Goal: Task Accomplishment & Management: Manage account settings

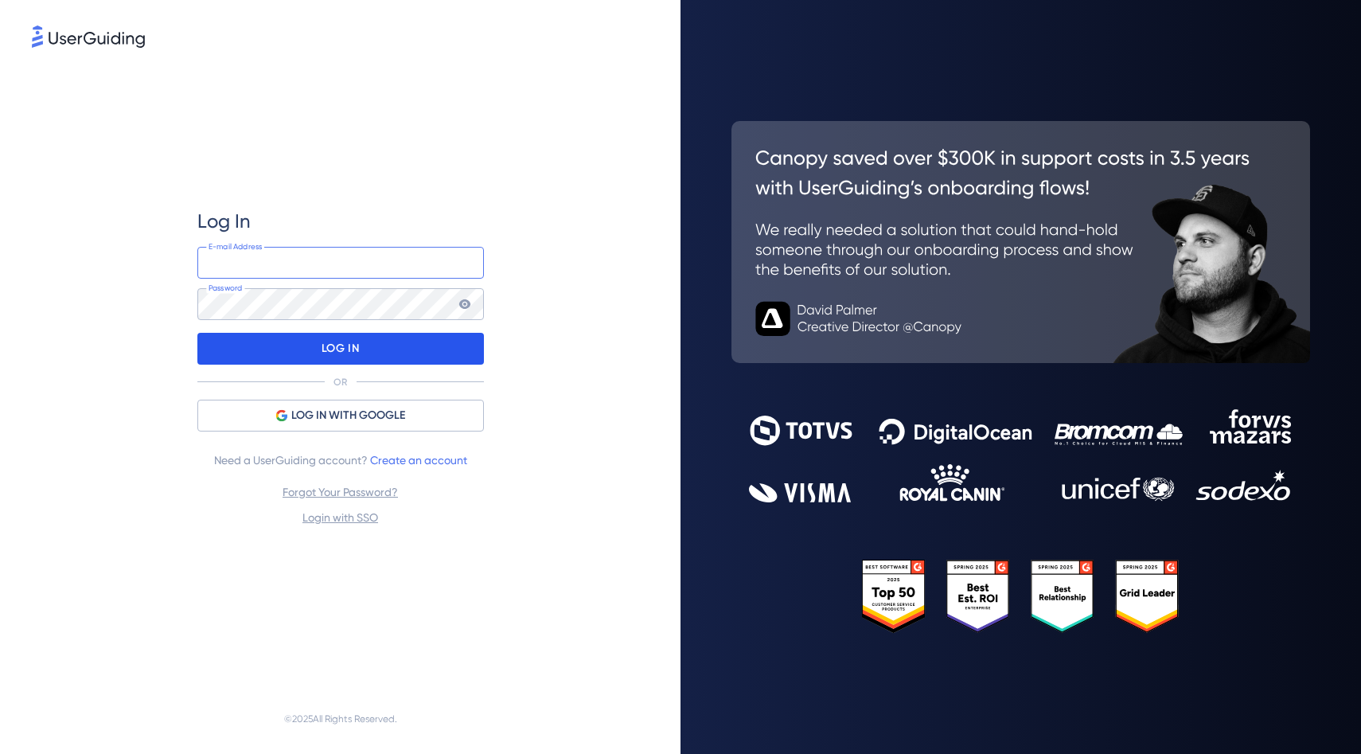
type input "[EMAIL_ADDRESS][DOMAIN_NAME]"
click at [375, 344] on div "LOG IN" at bounding box center [340, 349] width 287 height 32
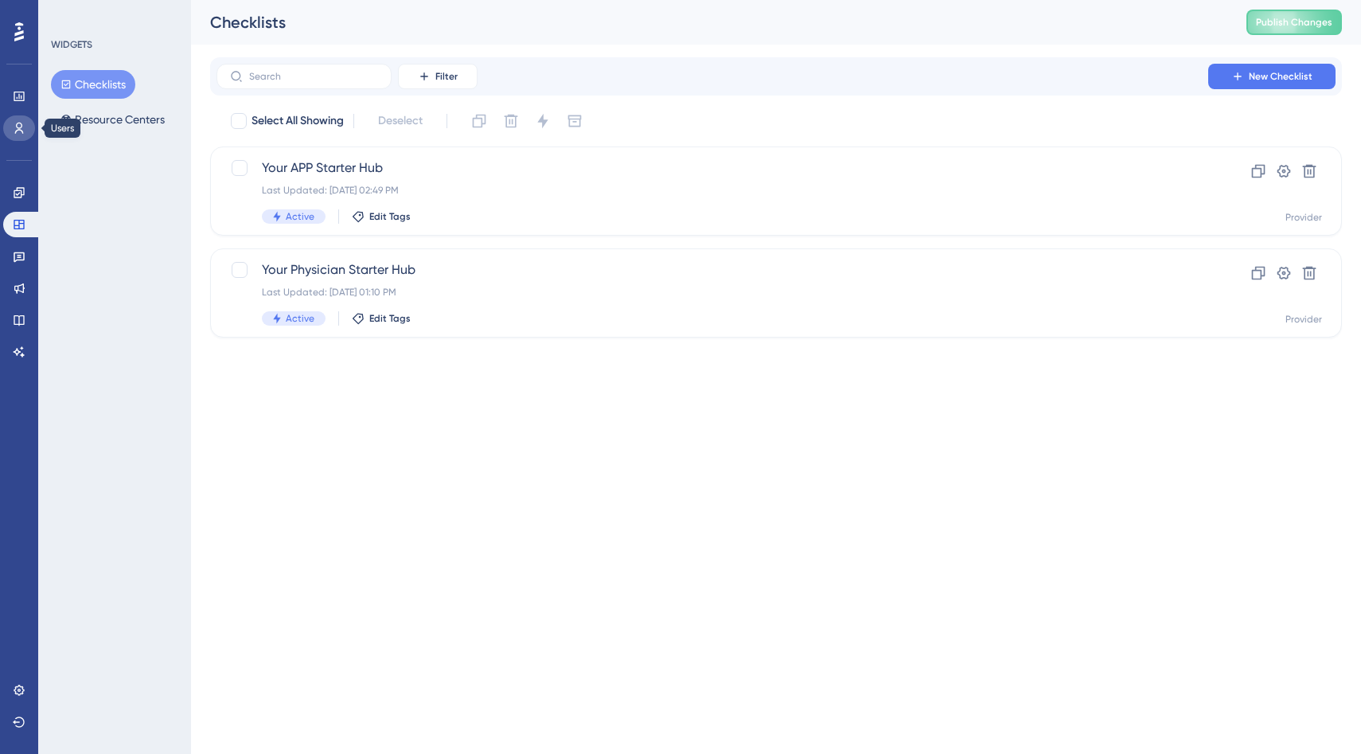
click at [18, 138] on link at bounding box center [19, 127] width 32 height 25
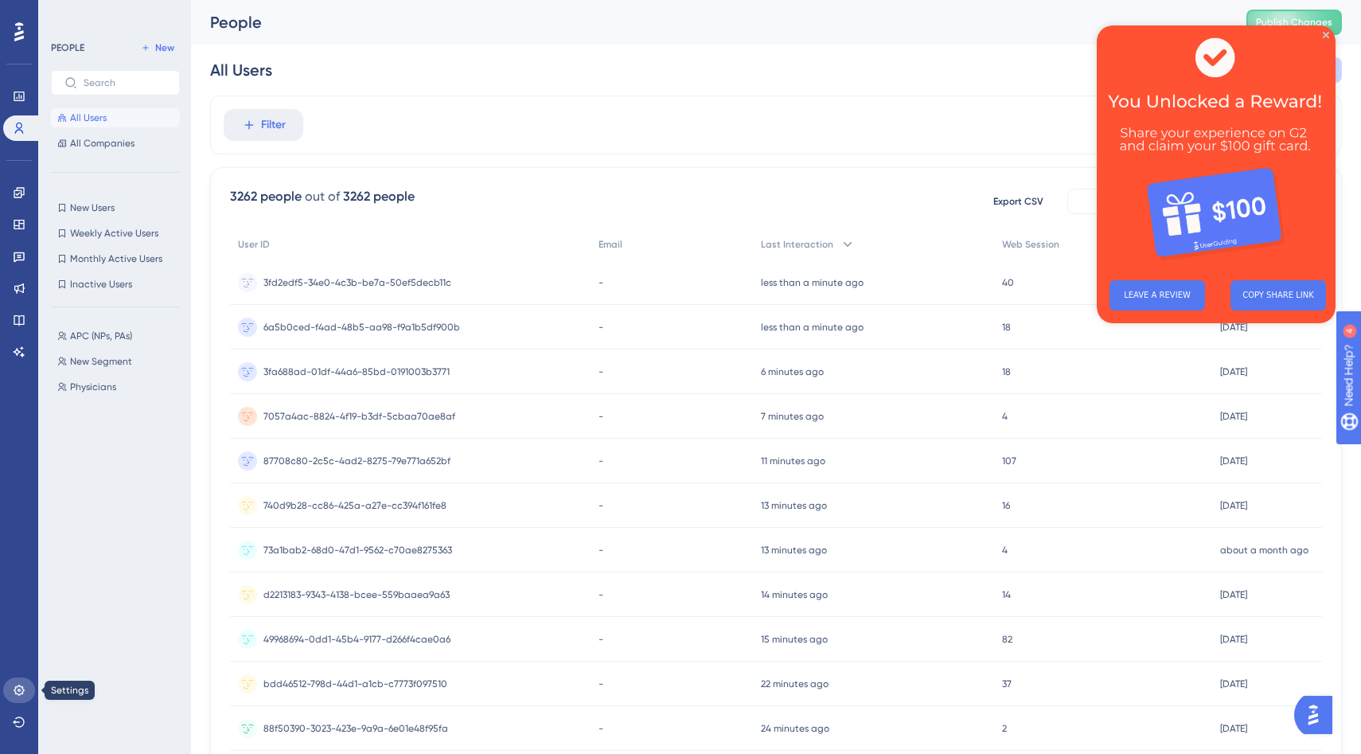
click at [25, 689] on link at bounding box center [19, 689] width 32 height 25
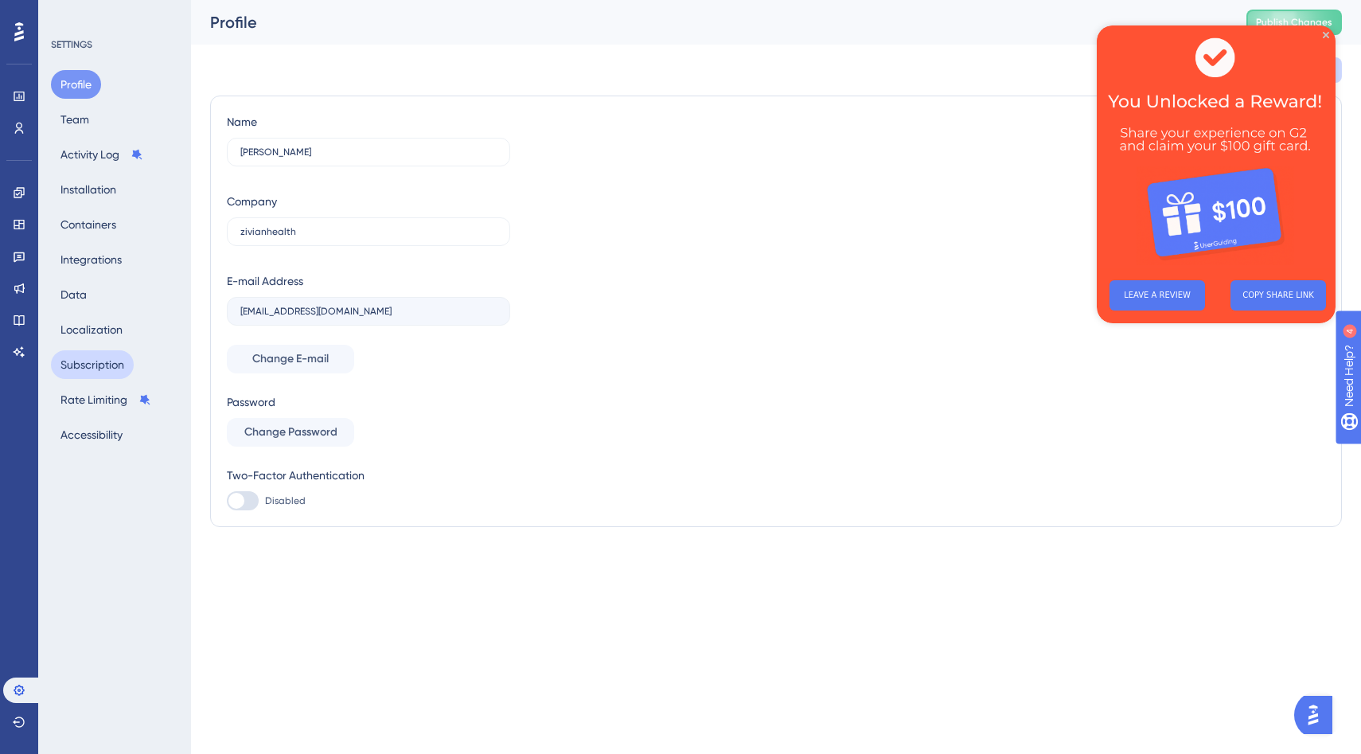
click at [114, 361] on button "Subscription" at bounding box center [92, 364] width 83 height 29
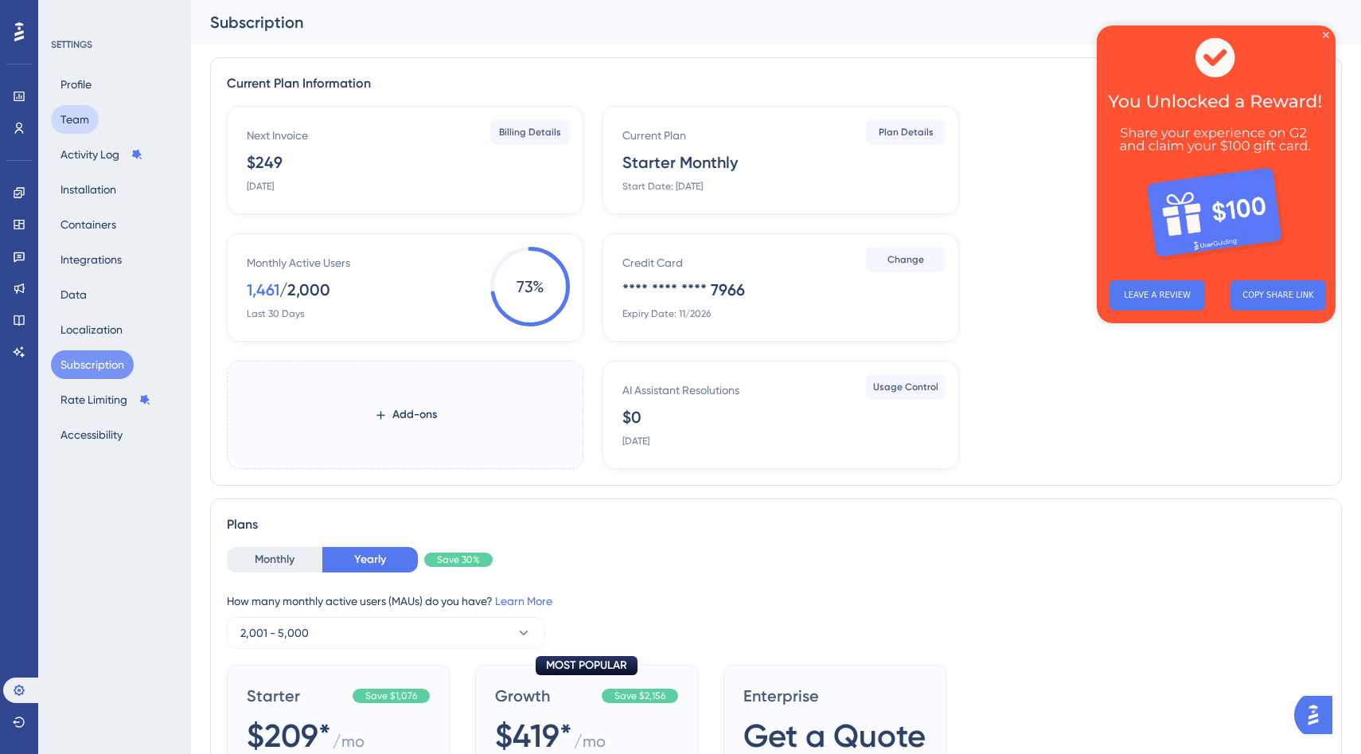
click at [81, 122] on button "Team" at bounding box center [75, 119] width 48 height 29
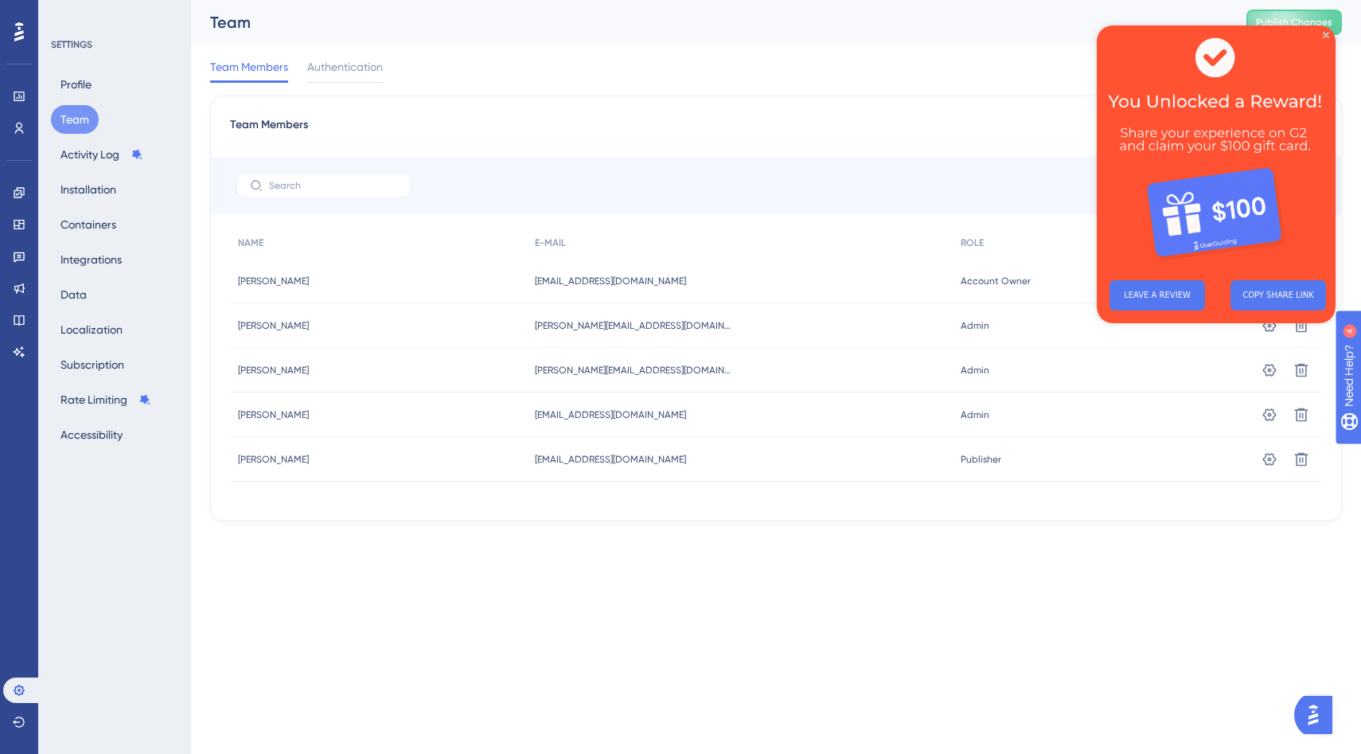
click at [1330, 33] on img at bounding box center [1216, 146] width 239 height 242
click at [1326, 36] on icon "Close Preview" at bounding box center [1326, 35] width 6 height 6
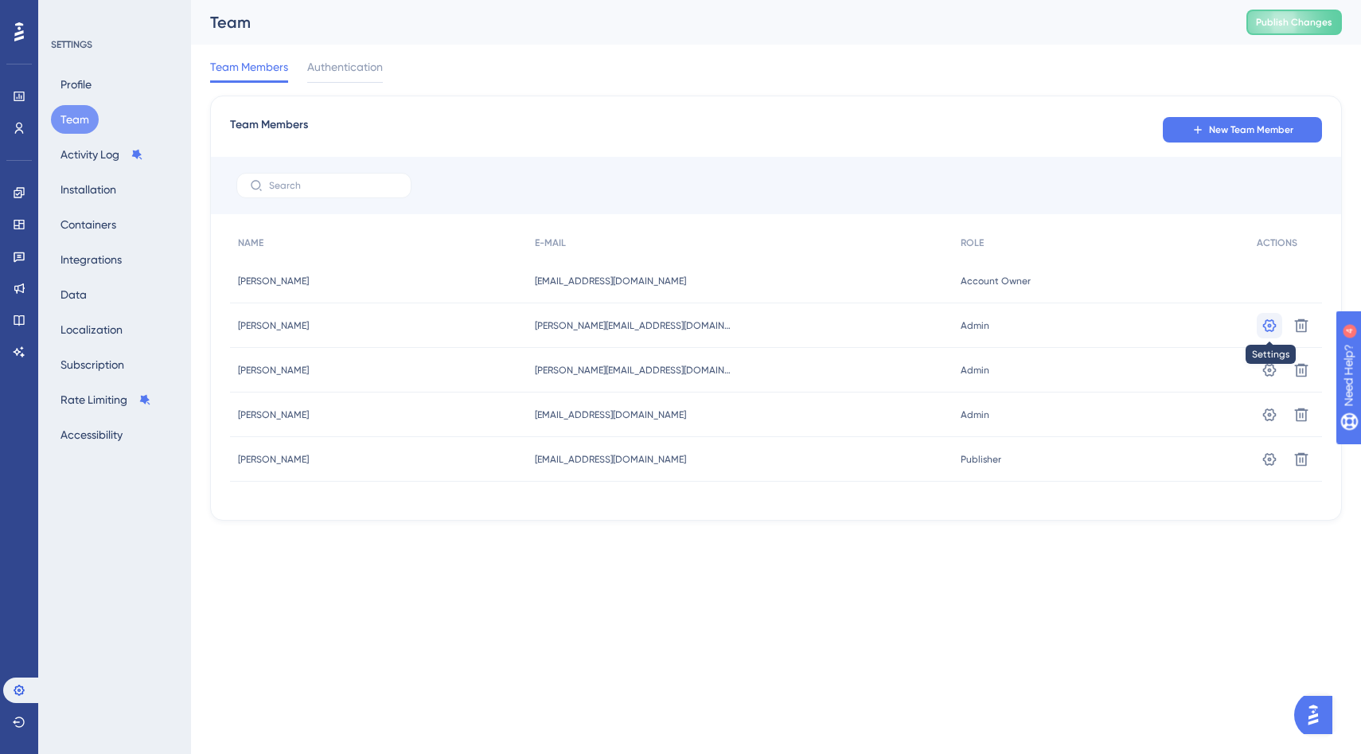
click at [1274, 328] on icon at bounding box center [1270, 326] width 16 height 16
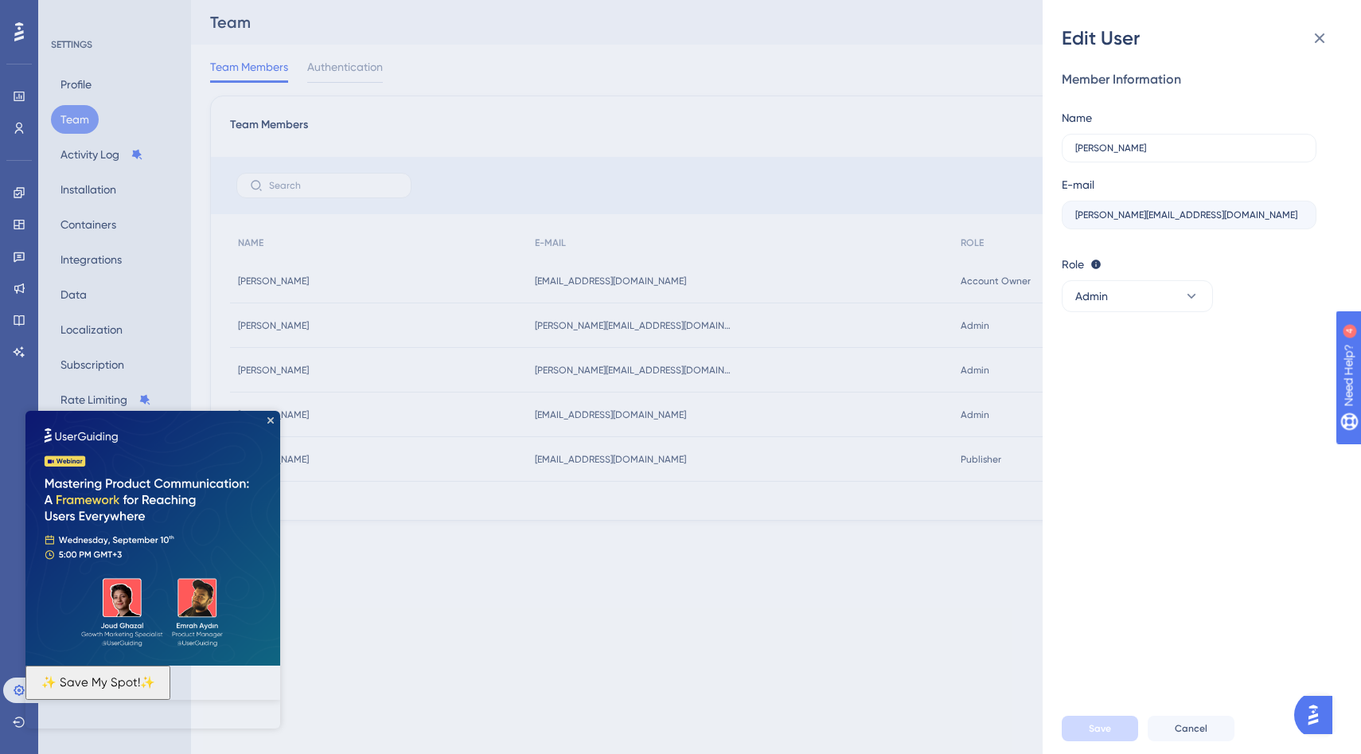
click at [271, 416] on img at bounding box center [152, 538] width 255 height 255
click at [270, 419] on icon "Close Preview" at bounding box center [270, 420] width 6 height 6
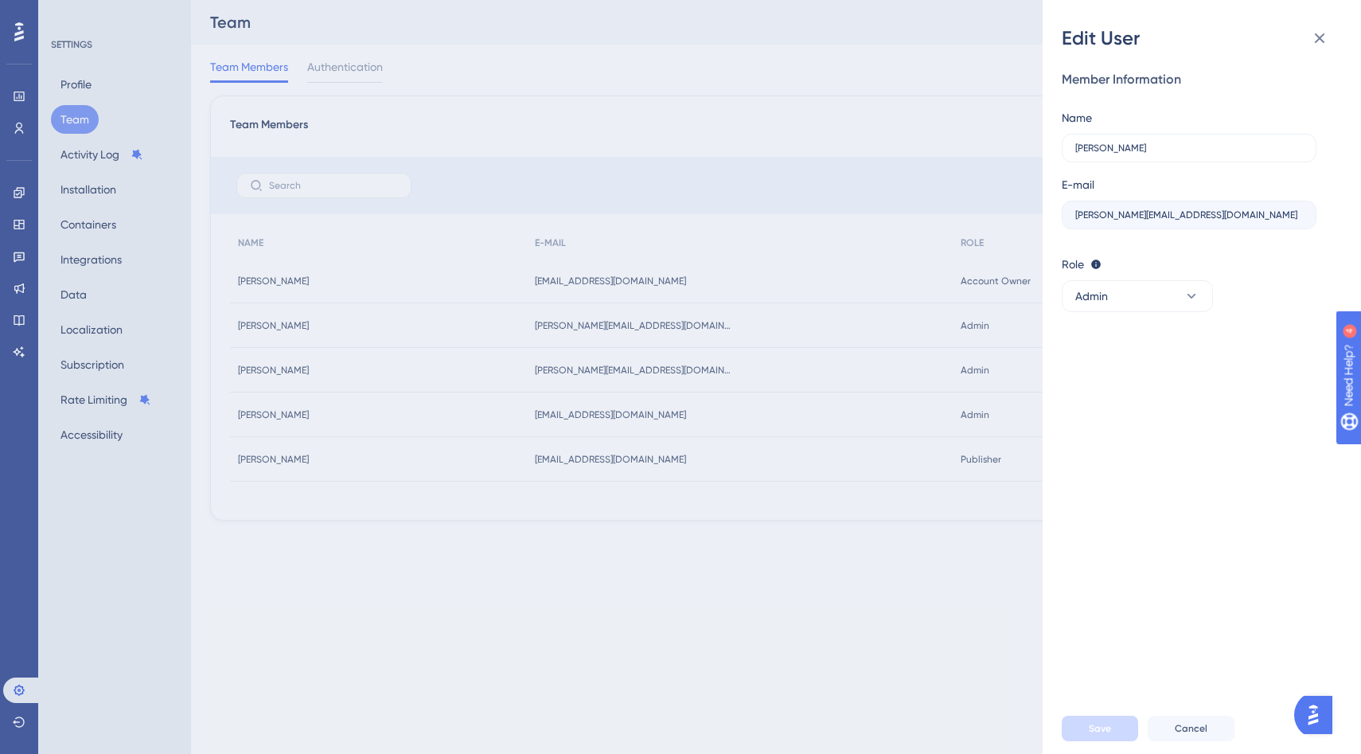
click at [670, 622] on div "Edit User Member Information Name [PERSON_NAME] E-mail [PERSON_NAME][EMAIL_ADDR…" at bounding box center [680, 377] width 1361 height 754
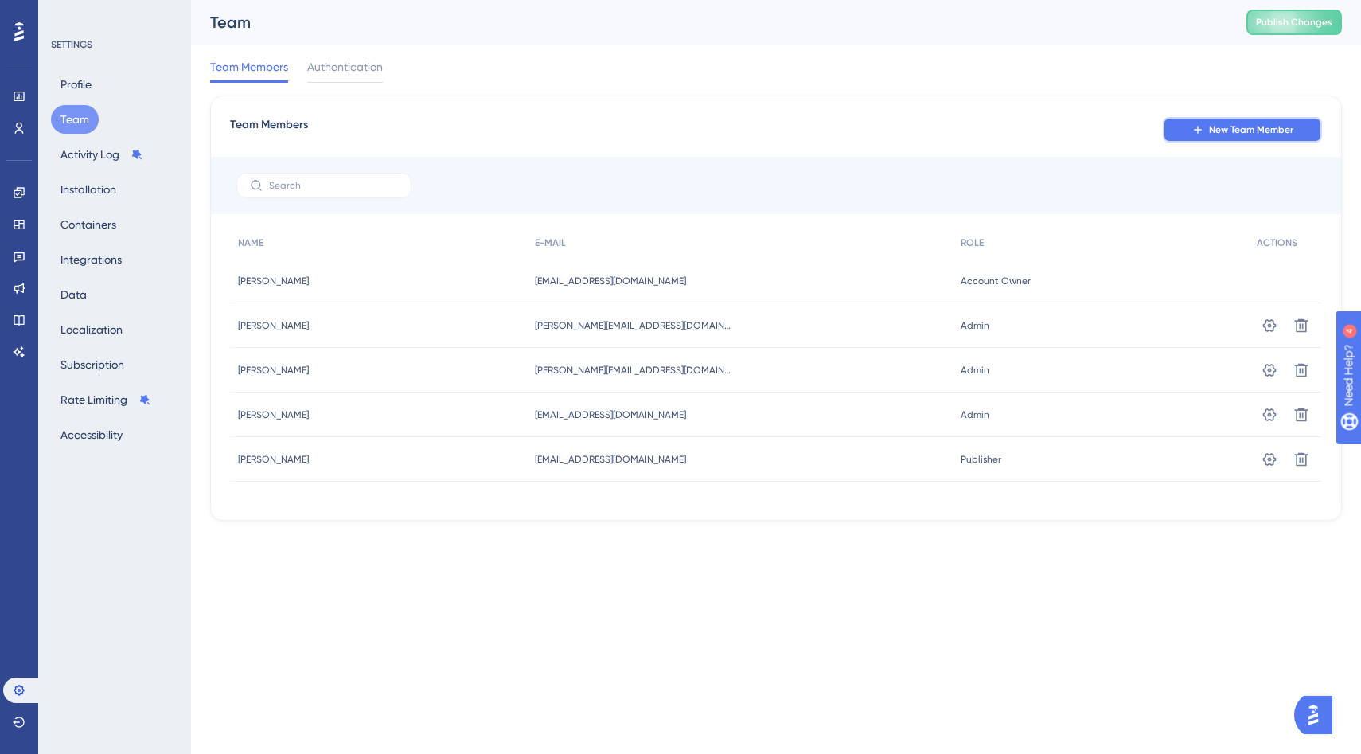
click at [1202, 135] on icon at bounding box center [1198, 129] width 13 height 13
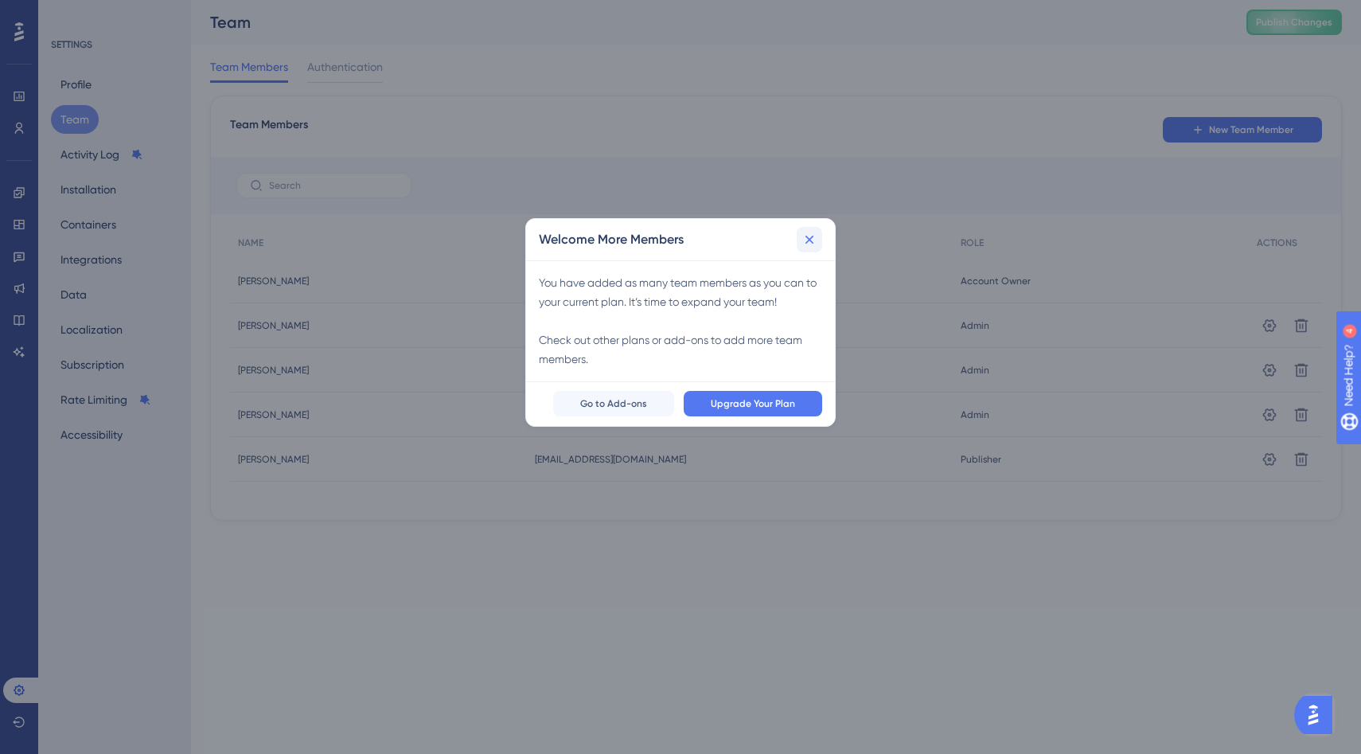
click at [813, 229] on button at bounding box center [809, 239] width 25 height 25
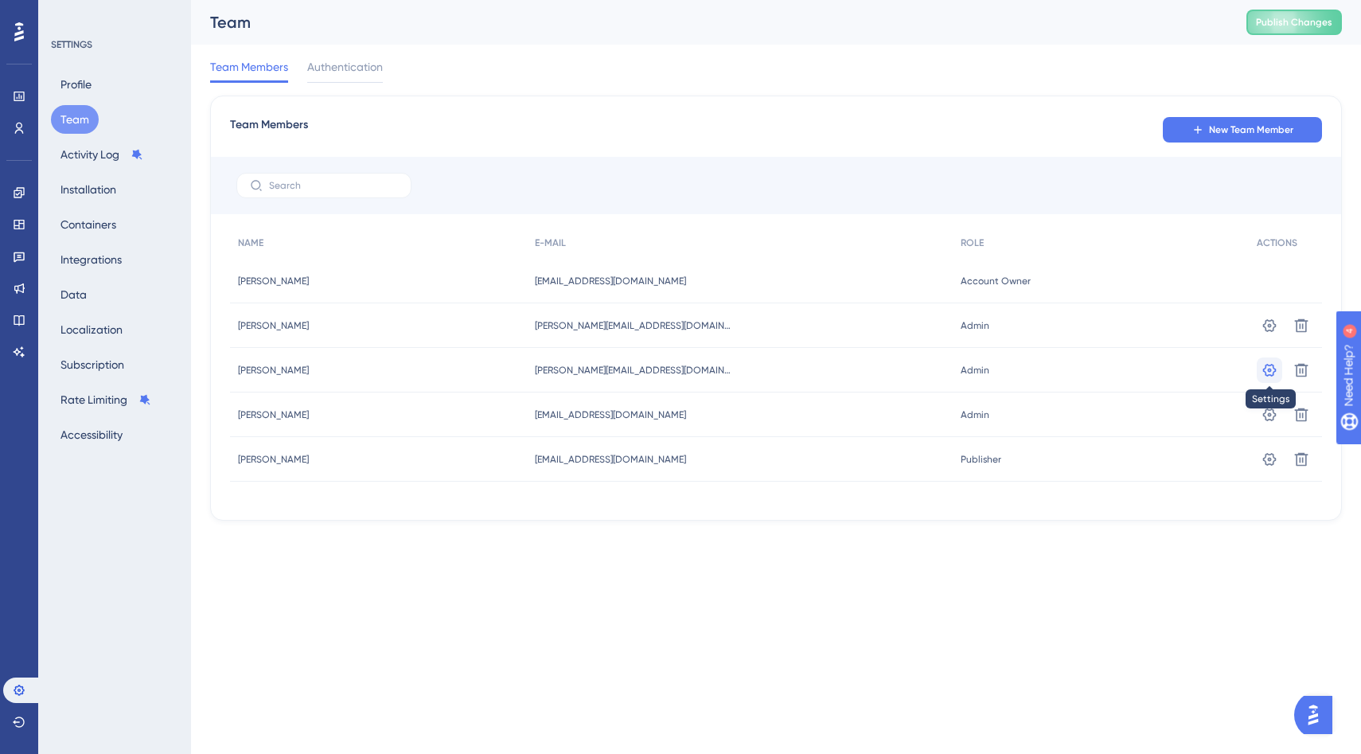
click at [1268, 338] on button at bounding box center [1269, 325] width 25 height 25
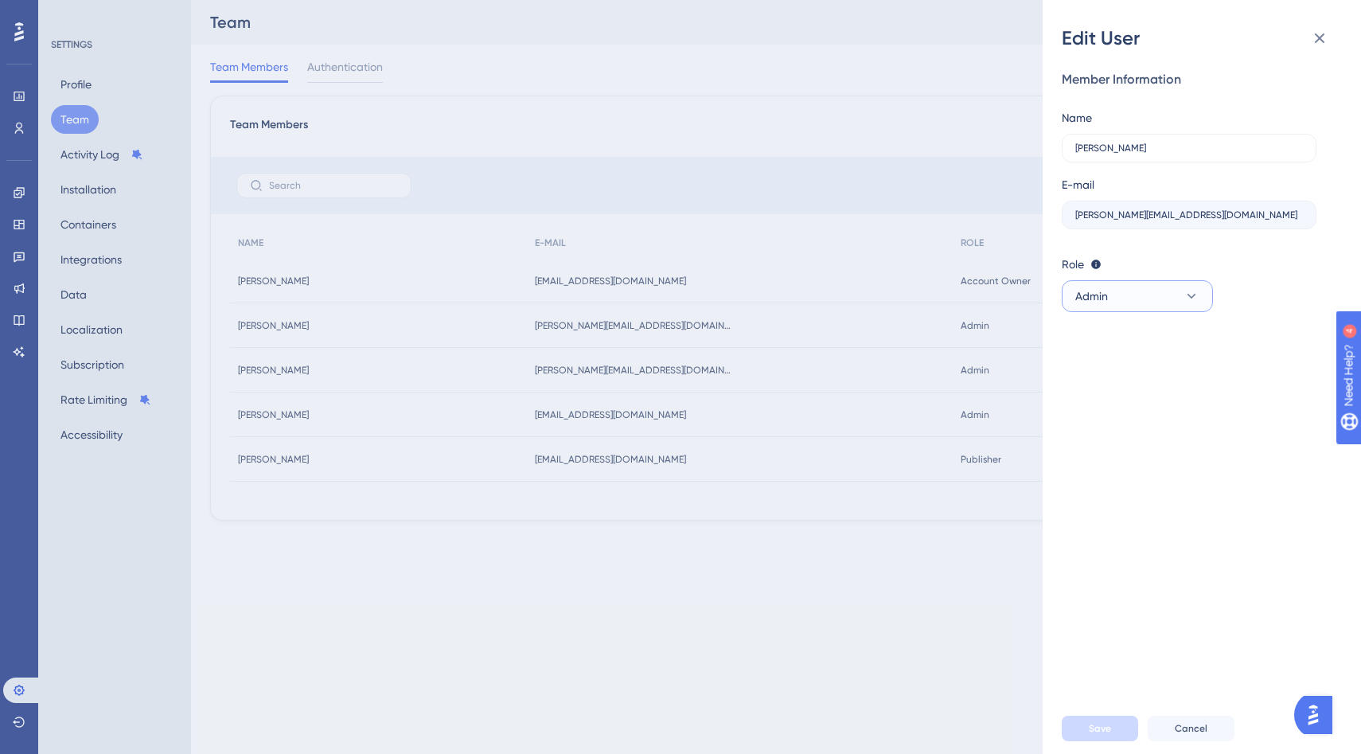
click at [1176, 311] on button "Admin" at bounding box center [1137, 296] width 151 height 32
click at [878, 667] on div "Edit User Member Information Name [PERSON_NAME] E-mail [PERSON_NAME][EMAIL_ADDR…" at bounding box center [680, 377] width 1361 height 754
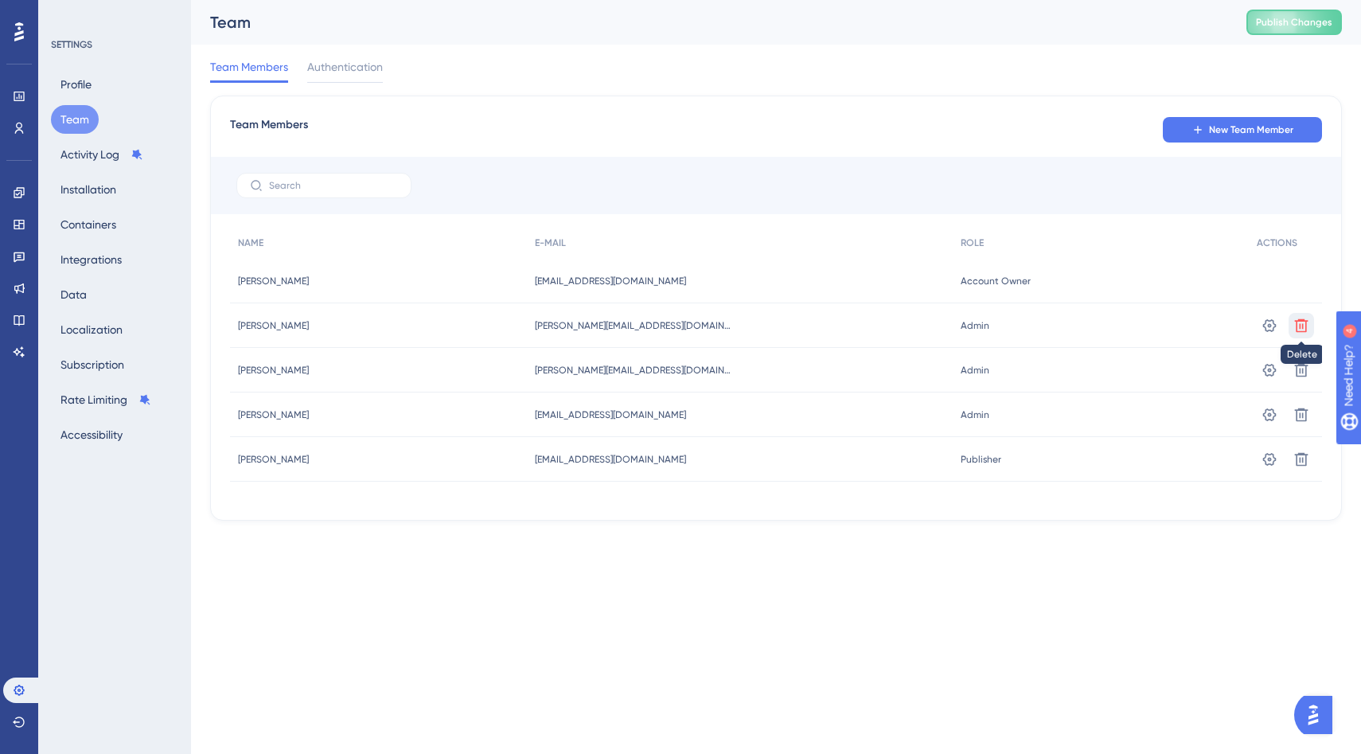
click at [1306, 327] on icon at bounding box center [1302, 325] width 14 height 14
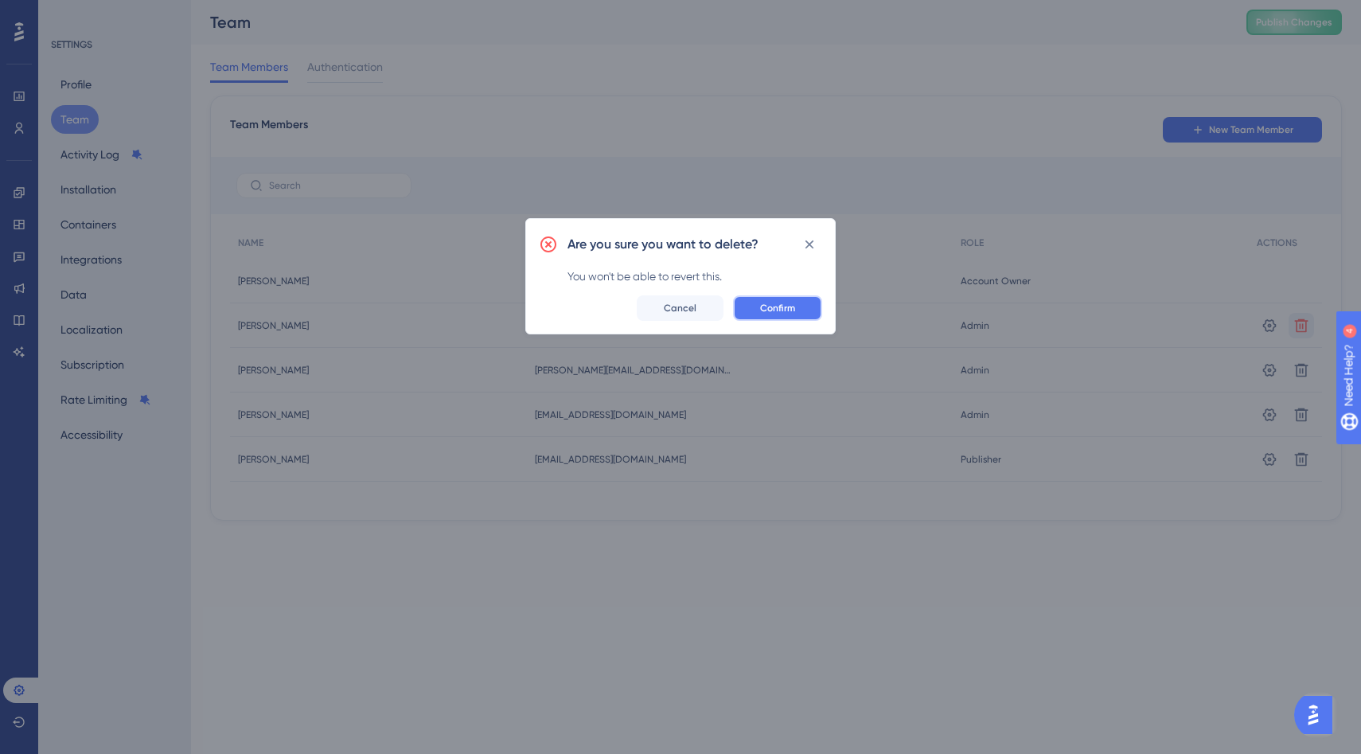
click at [783, 312] on span "Confirm" at bounding box center [777, 308] width 35 height 13
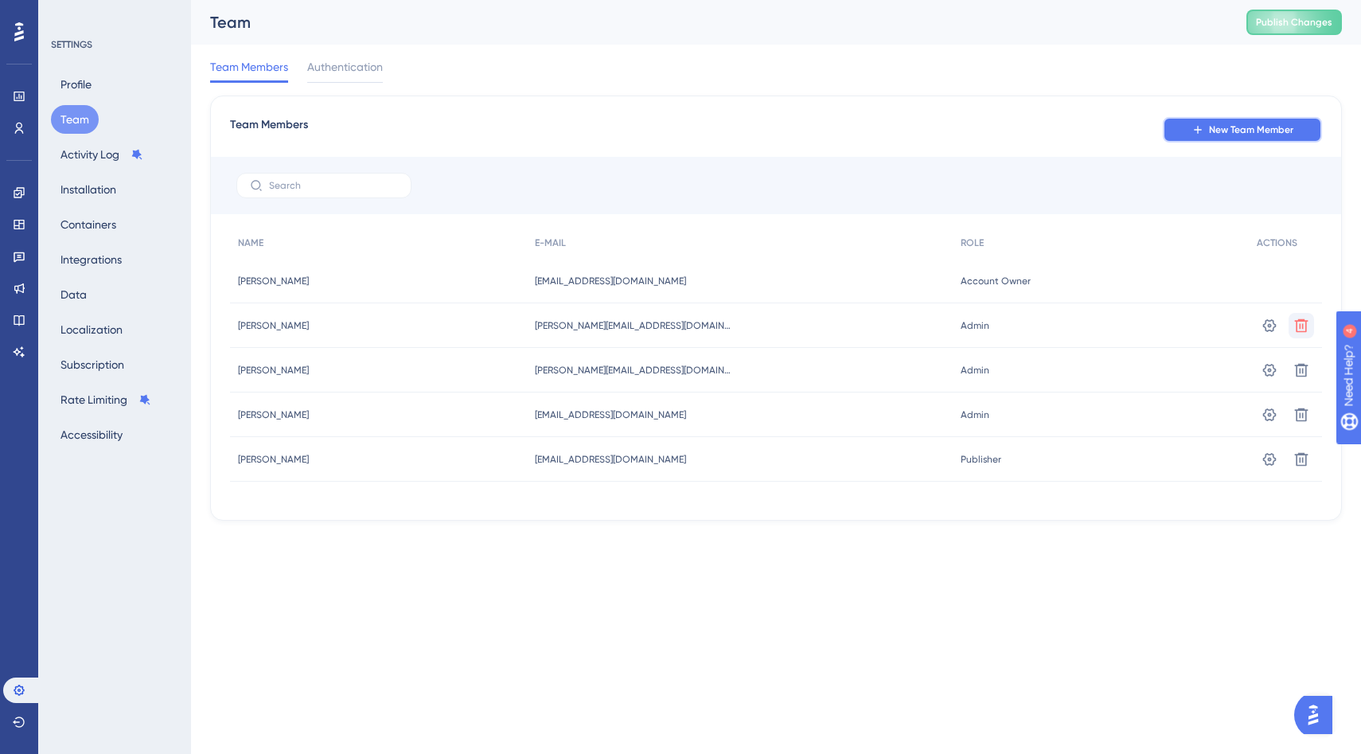
click at [1271, 129] on span "New Team Member" at bounding box center [1251, 129] width 84 height 13
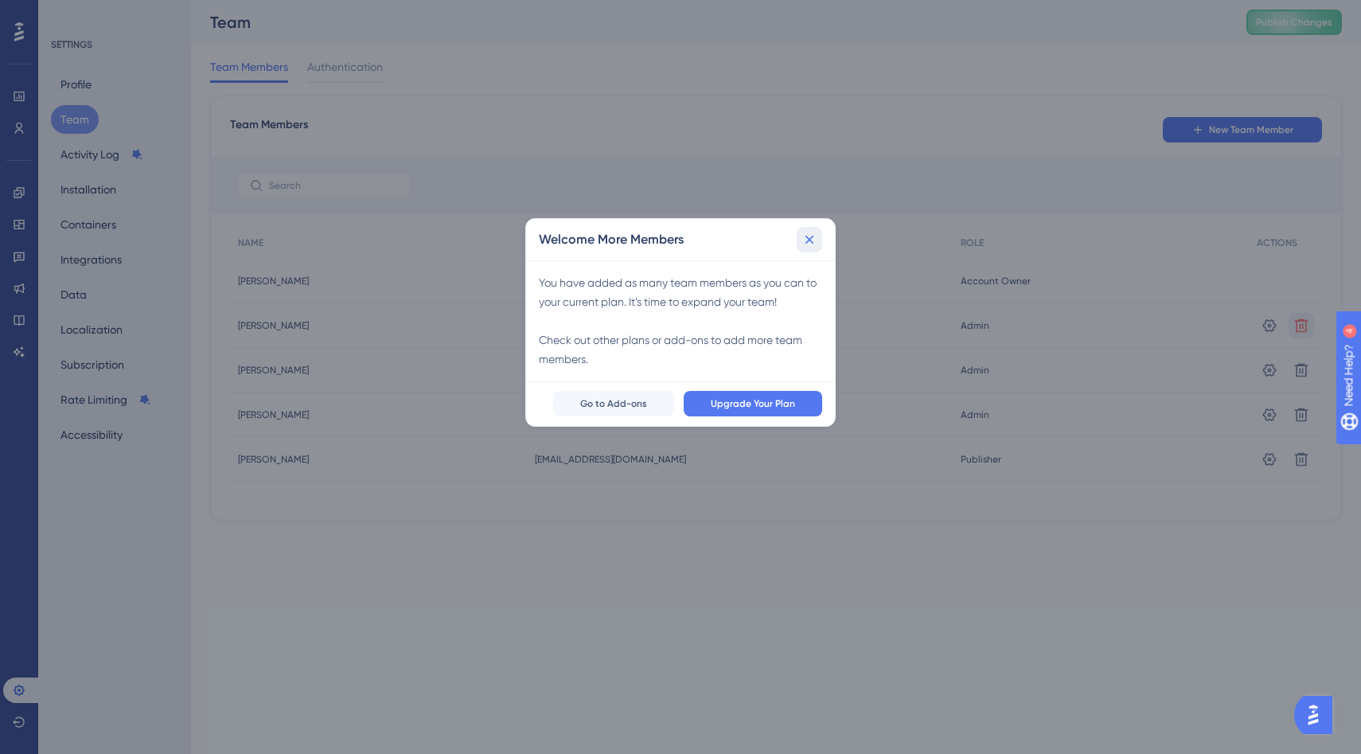
click at [819, 236] on button at bounding box center [809, 239] width 25 height 25
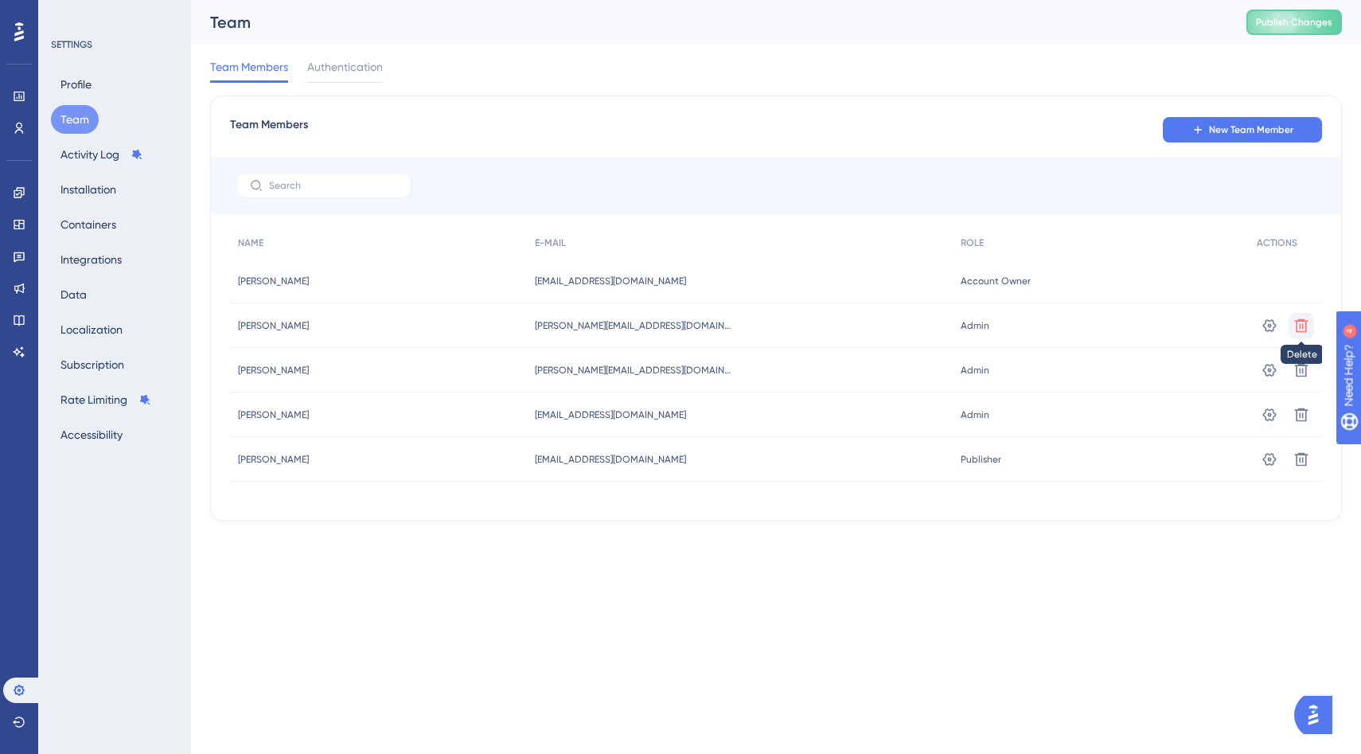
click at [1299, 324] on icon at bounding box center [1302, 325] width 14 height 14
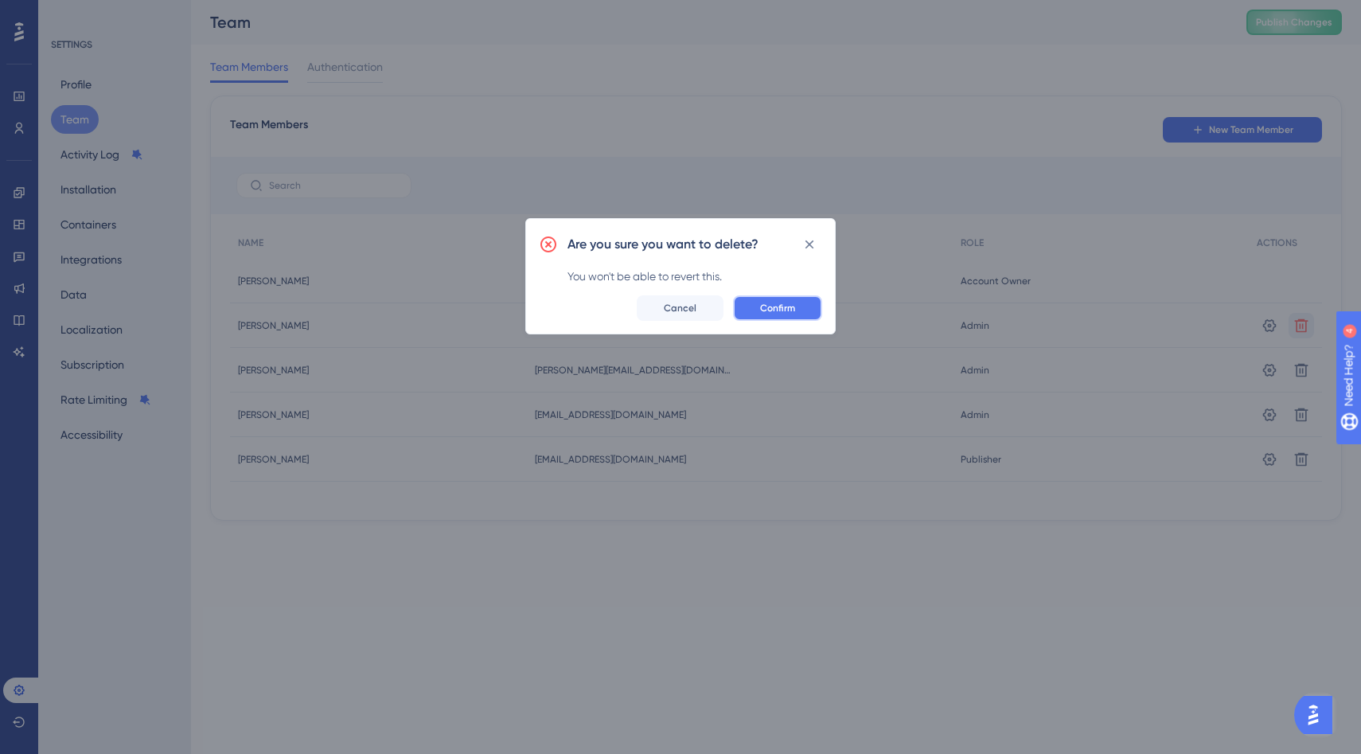
click at [765, 304] on span "Confirm" at bounding box center [777, 308] width 35 height 13
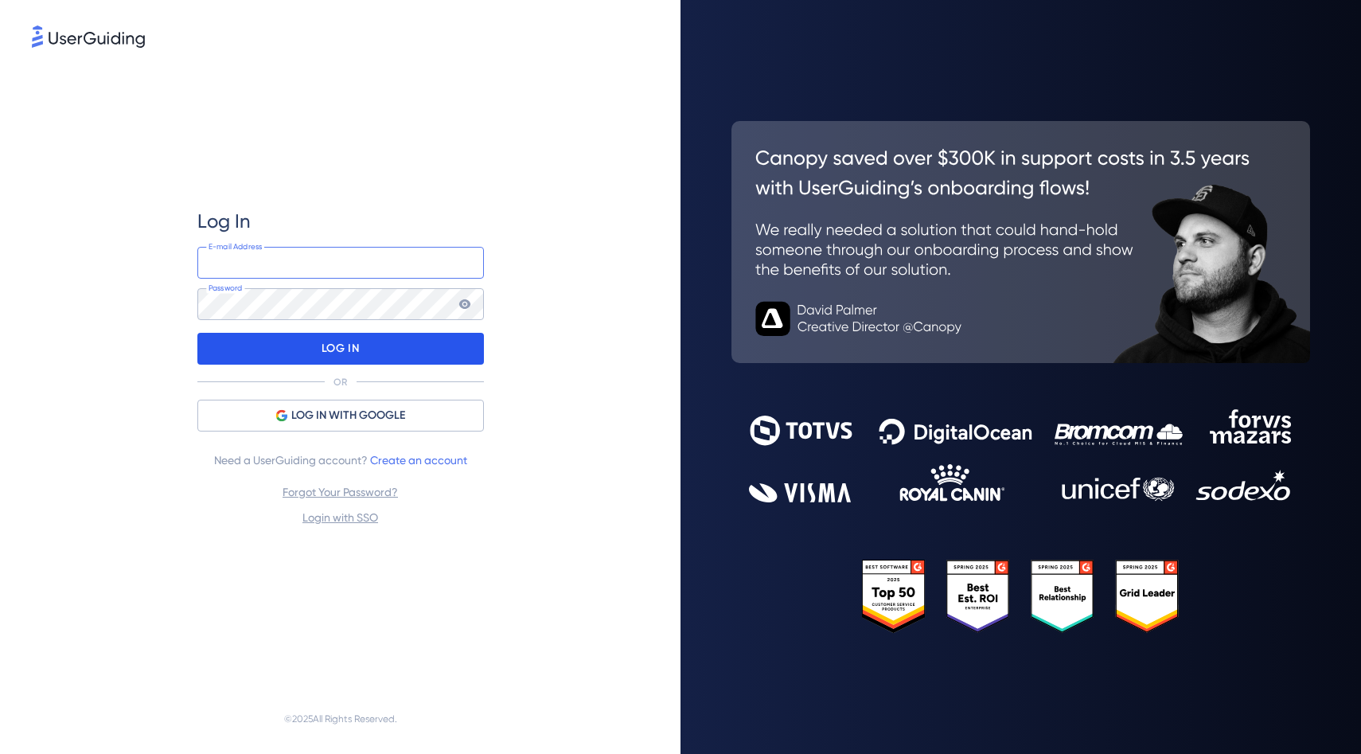
type input "[EMAIL_ADDRESS][DOMAIN_NAME]"
click at [394, 340] on div "LOG IN" at bounding box center [340, 349] width 287 height 32
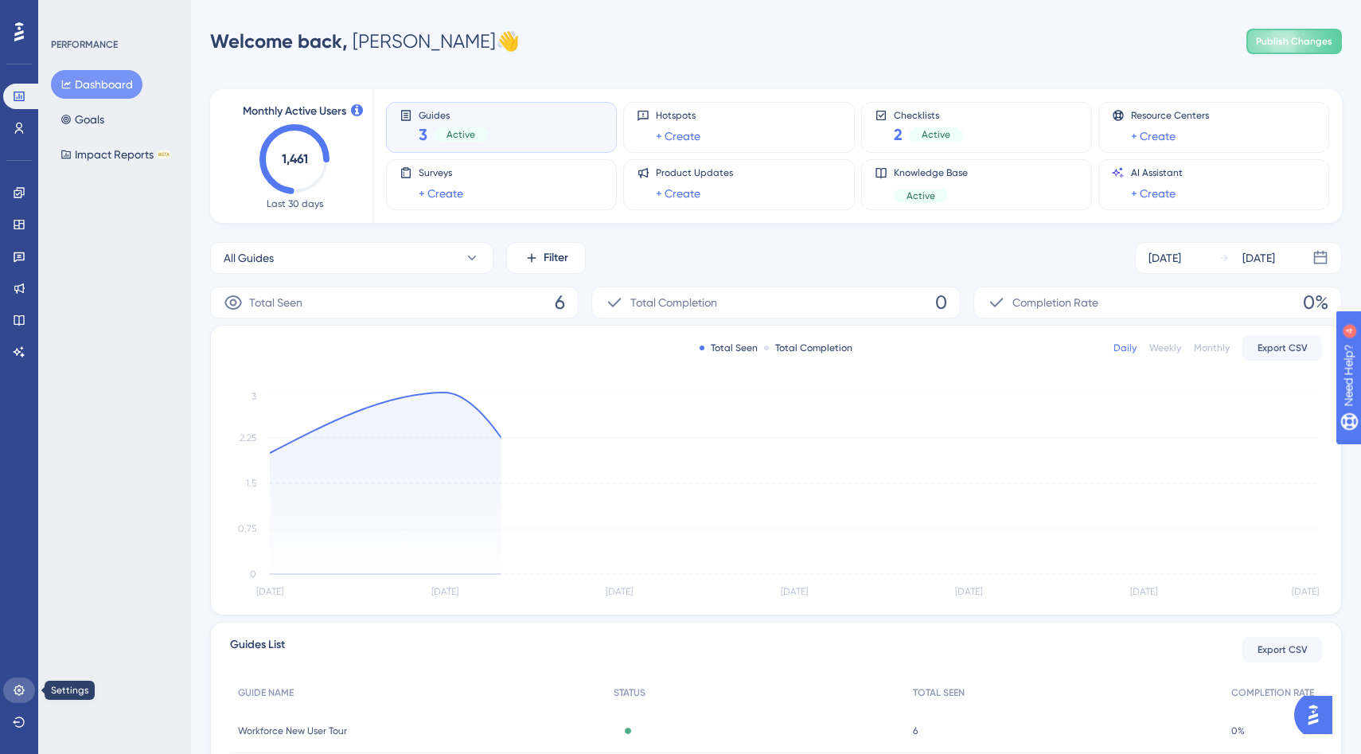
click at [17, 691] on icon at bounding box center [19, 690] width 13 height 13
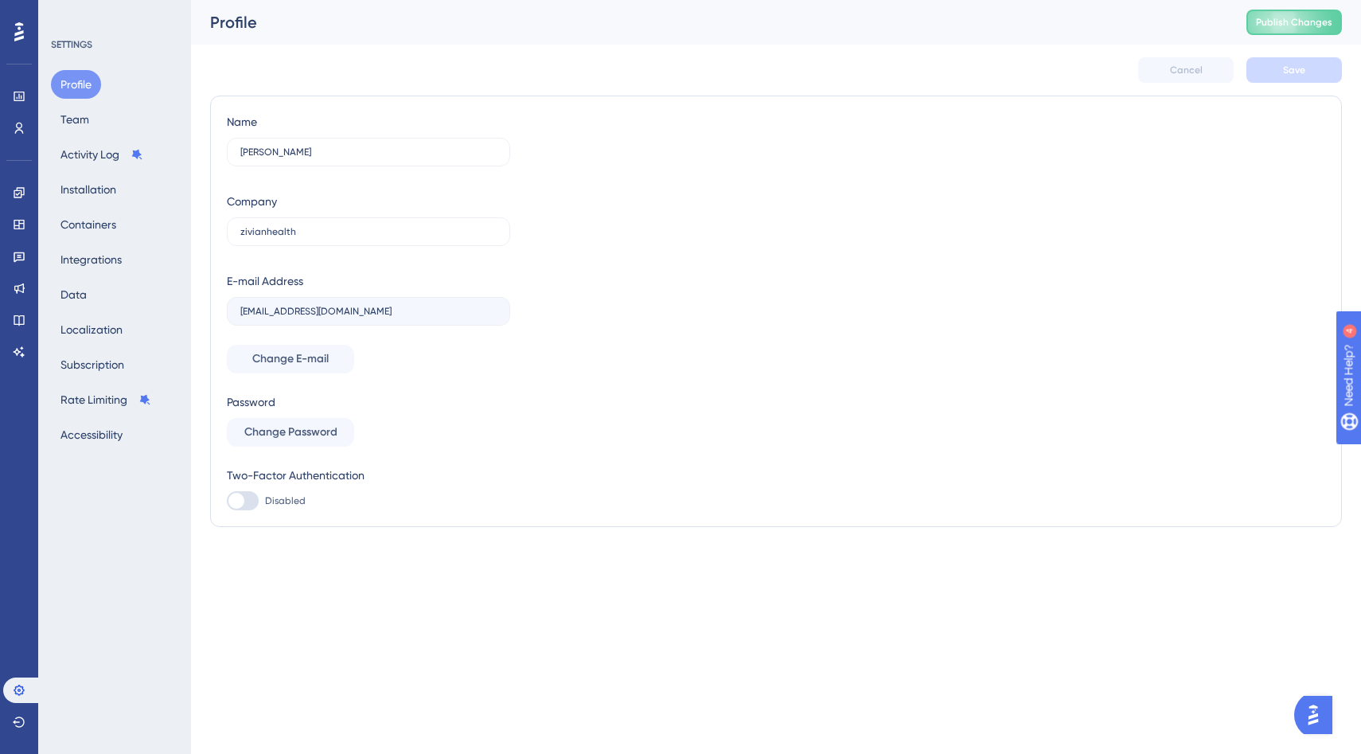
click at [121, 110] on div "Profile Team Activity Log Installation Containers Integrations Data Localizatio…" at bounding box center [115, 259] width 129 height 379
click at [53, 111] on button "Team" at bounding box center [75, 119] width 48 height 29
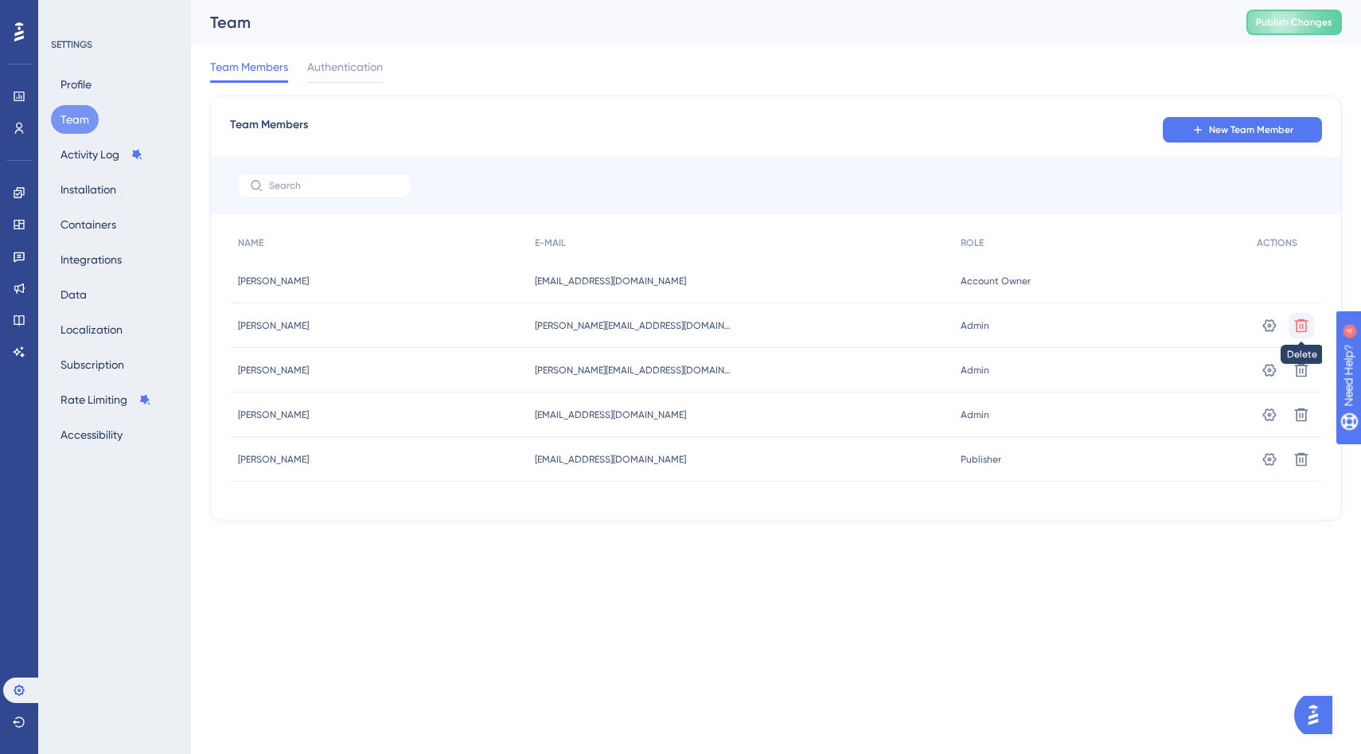
click at [1306, 330] on icon at bounding box center [1302, 325] width 14 height 14
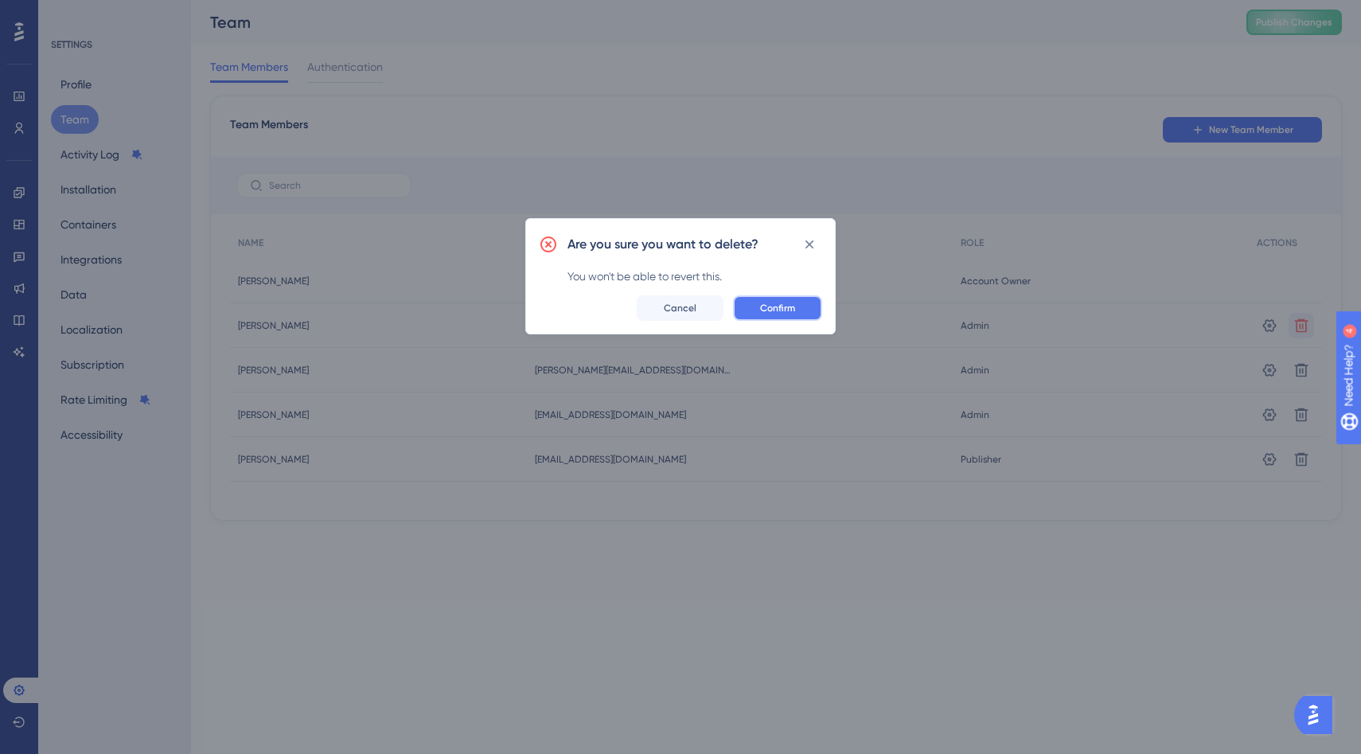
click at [799, 312] on button "Confirm" at bounding box center [777, 307] width 89 height 25
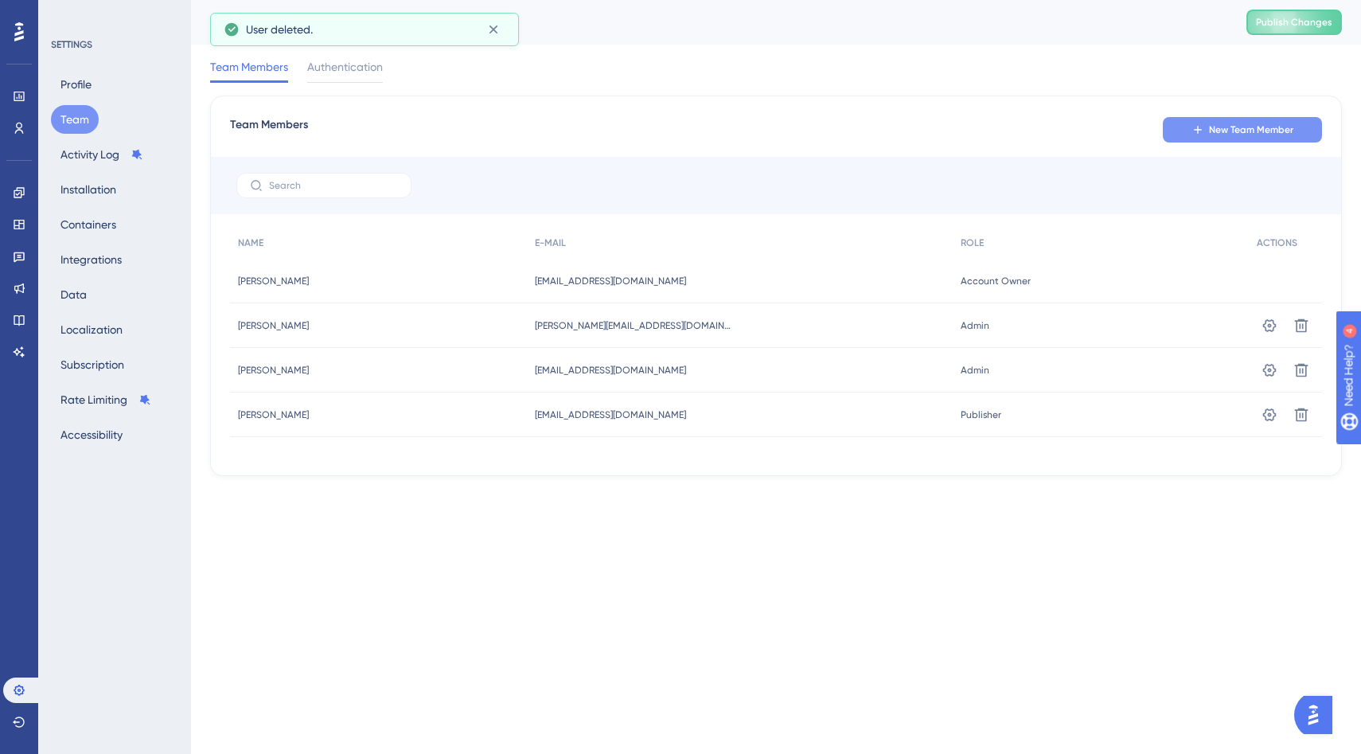
click at [1193, 124] on icon at bounding box center [1198, 129] width 13 height 13
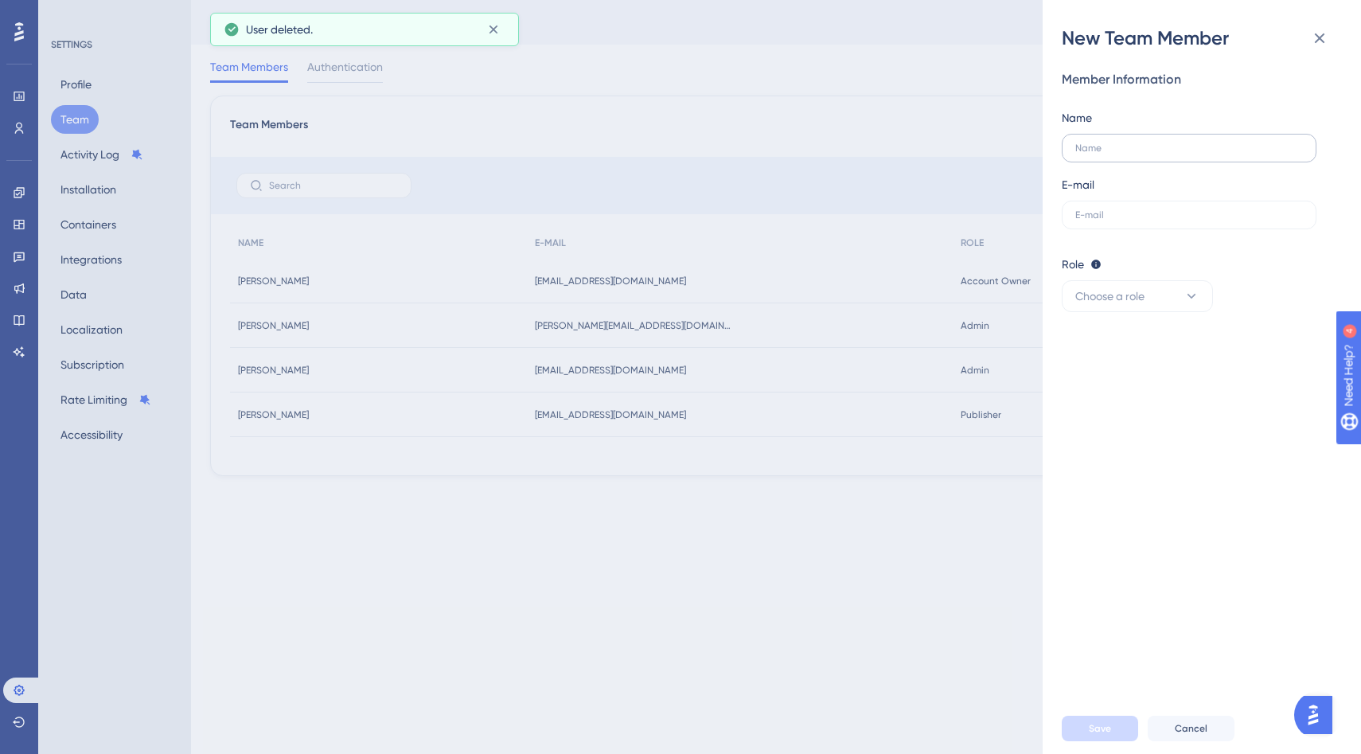
click at [1143, 137] on label at bounding box center [1189, 148] width 255 height 29
click at [1143, 143] on input "text" at bounding box center [1190, 148] width 228 height 11
click at [1143, 144] on input "text" at bounding box center [1190, 148] width 228 height 11
type input "Vanessa DeGennaro"
click at [1186, 231] on div "Member Information Name Vanessa DeGennaro E-mail Role Editor: Create & edit mat…" at bounding box center [1195, 191] width 267 height 242
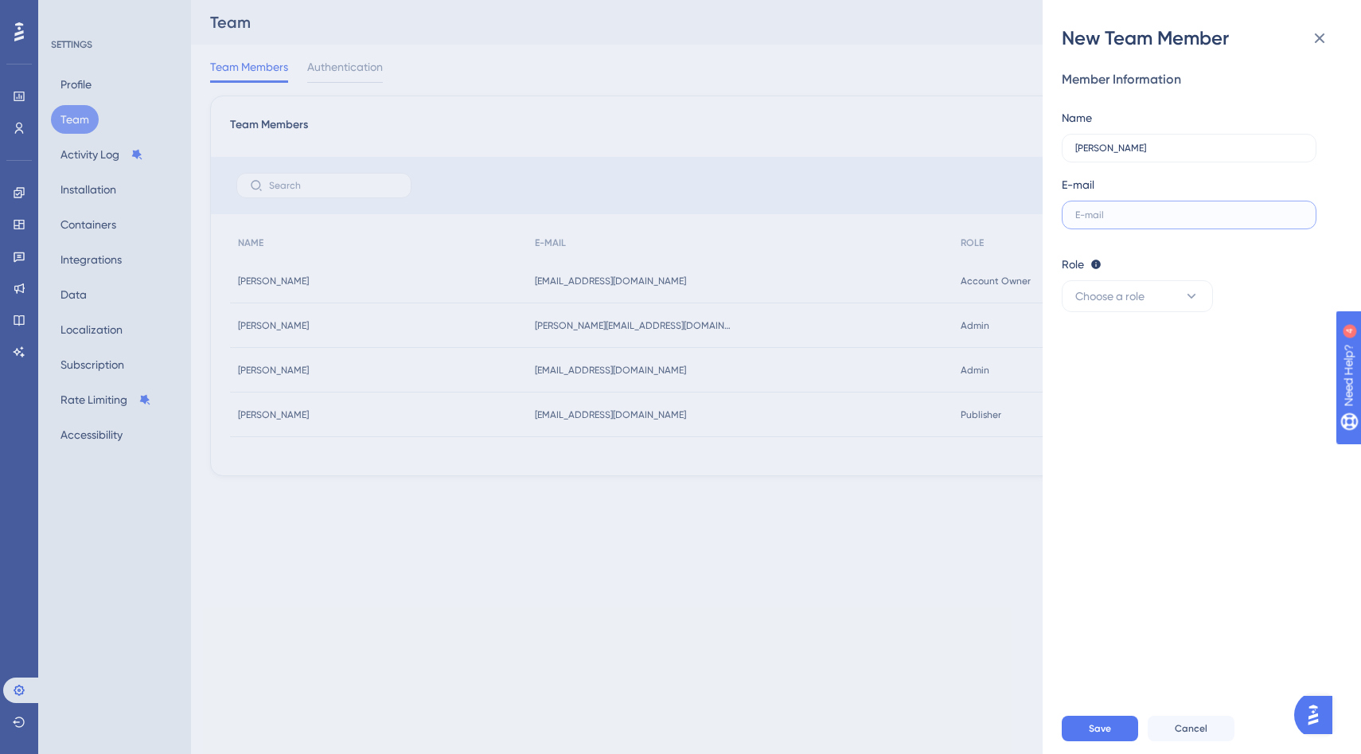
click at [1189, 218] on input "text" at bounding box center [1190, 214] width 228 height 11
paste input "vdegennaro@zivianhealth.com"
type input "vdegennaro@zivianhealth.com"
click at [1157, 284] on button "Choose a role" at bounding box center [1137, 296] width 151 height 32
click at [1132, 345] on div "Admin Admin" at bounding box center [1137, 345] width 105 height 32
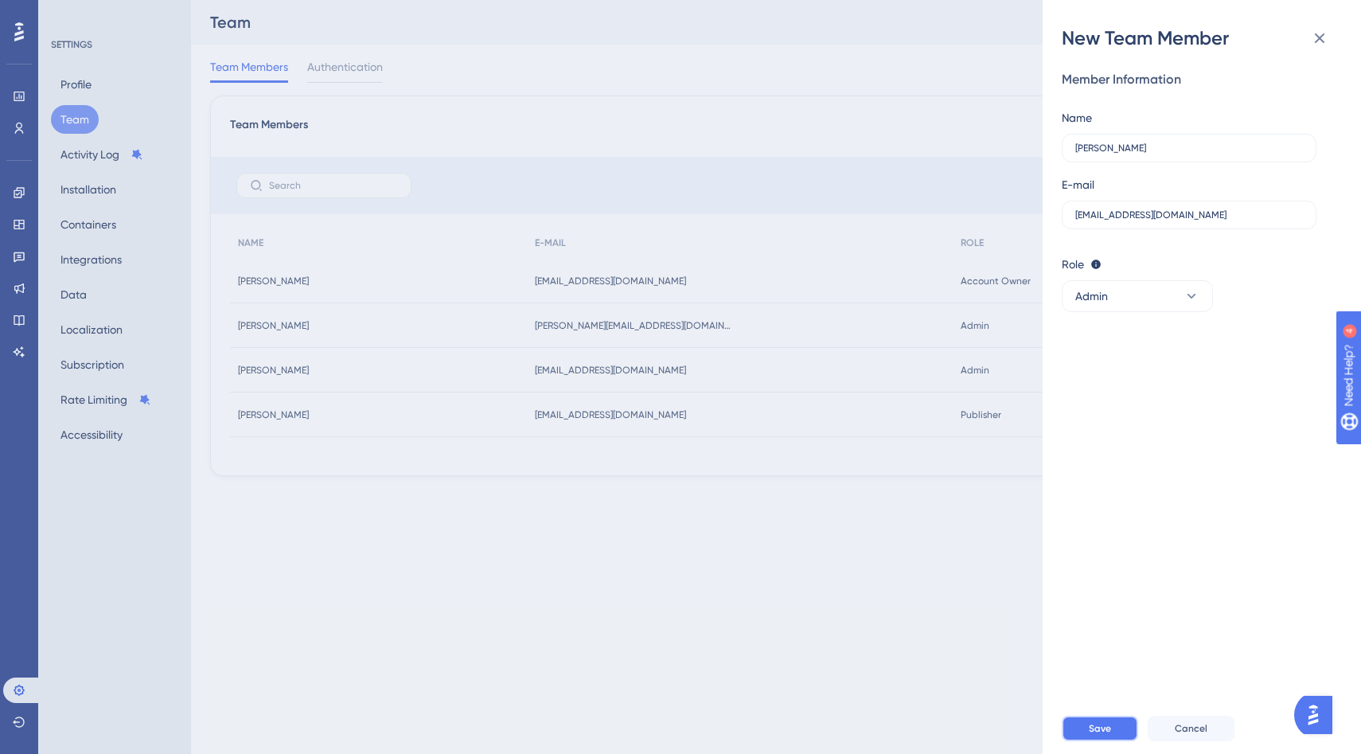
click at [1108, 724] on span "Save" at bounding box center [1100, 728] width 22 height 13
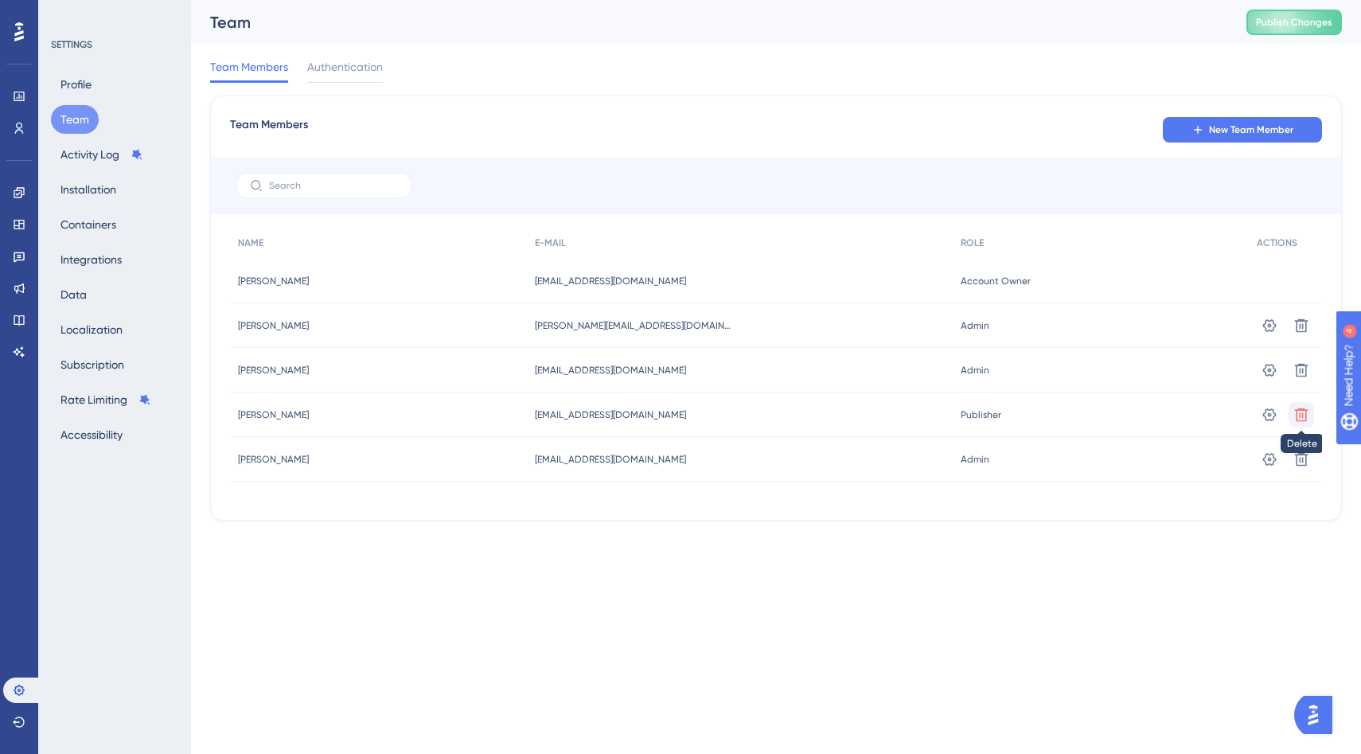
click at [1298, 334] on icon at bounding box center [1302, 326] width 16 height 16
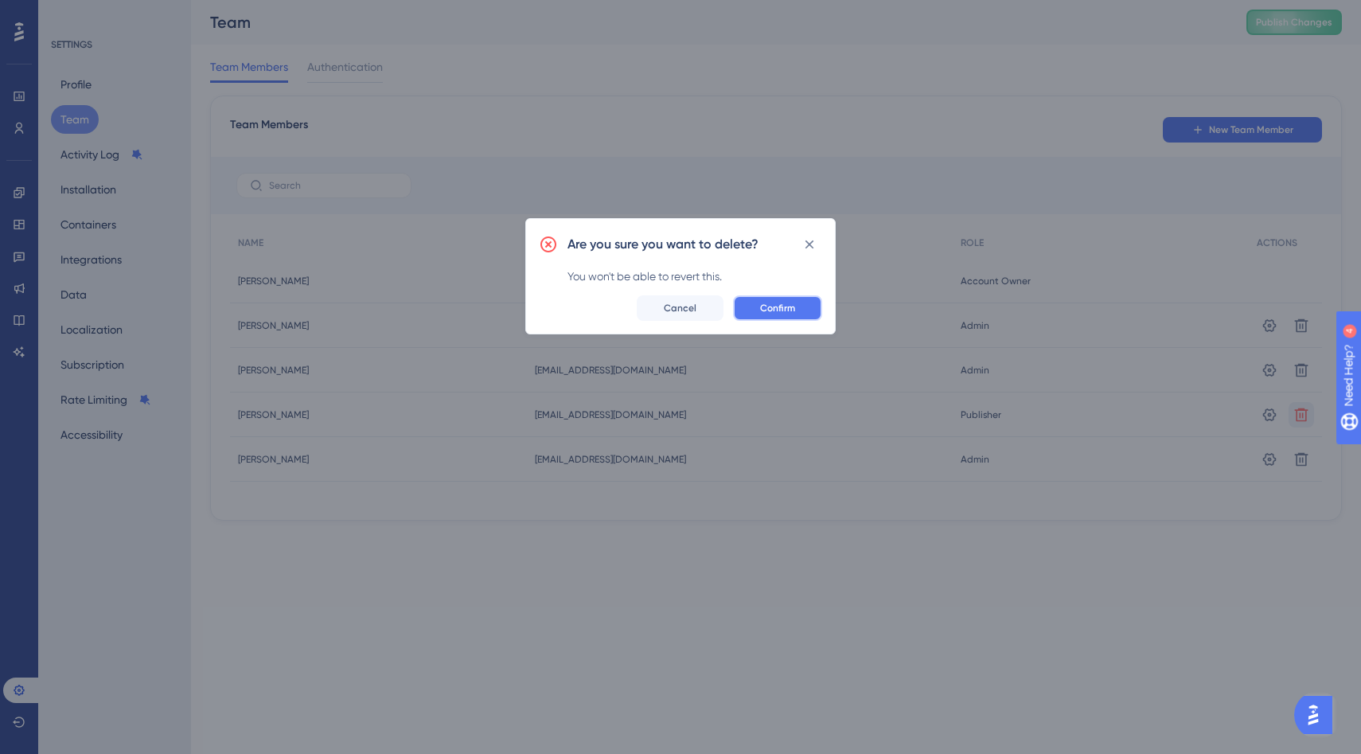
click at [799, 306] on button "Confirm" at bounding box center [777, 307] width 89 height 25
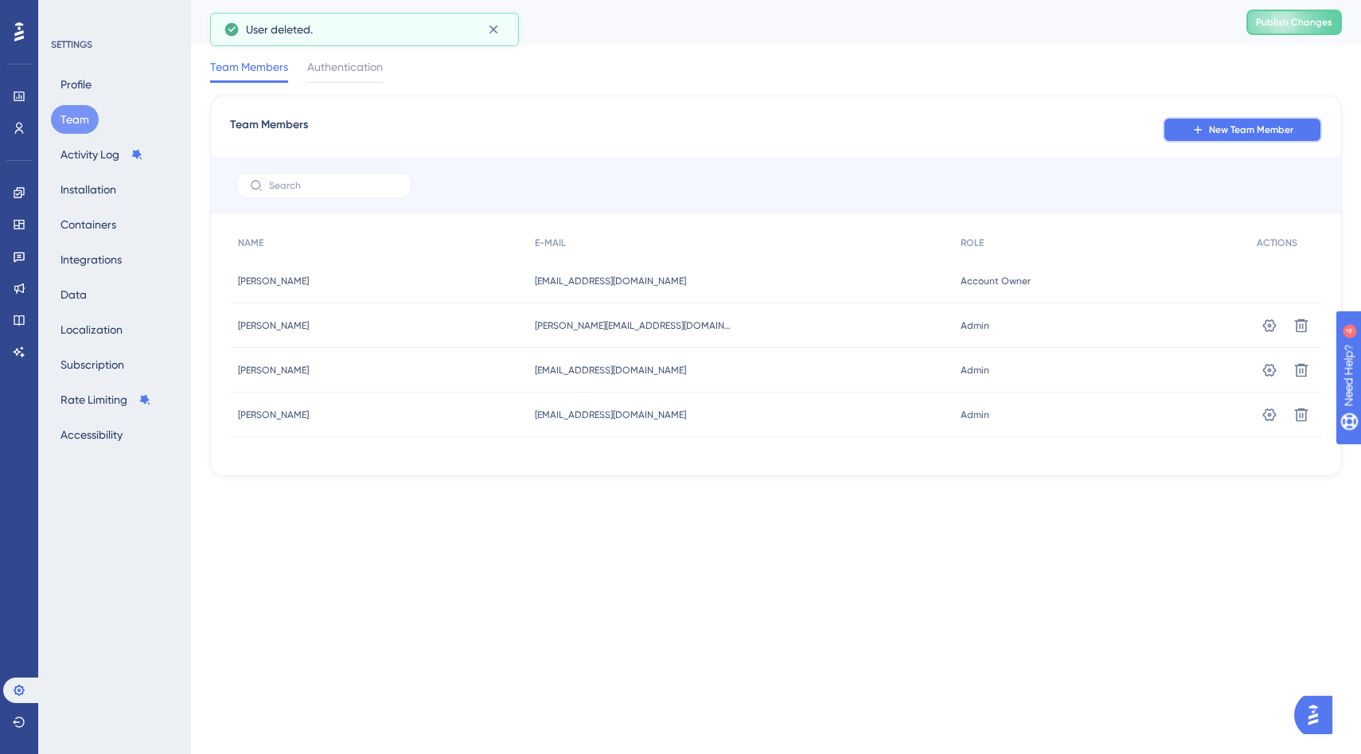
click at [1228, 131] on span "New Team Member" at bounding box center [1251, 129] width 84 height 13
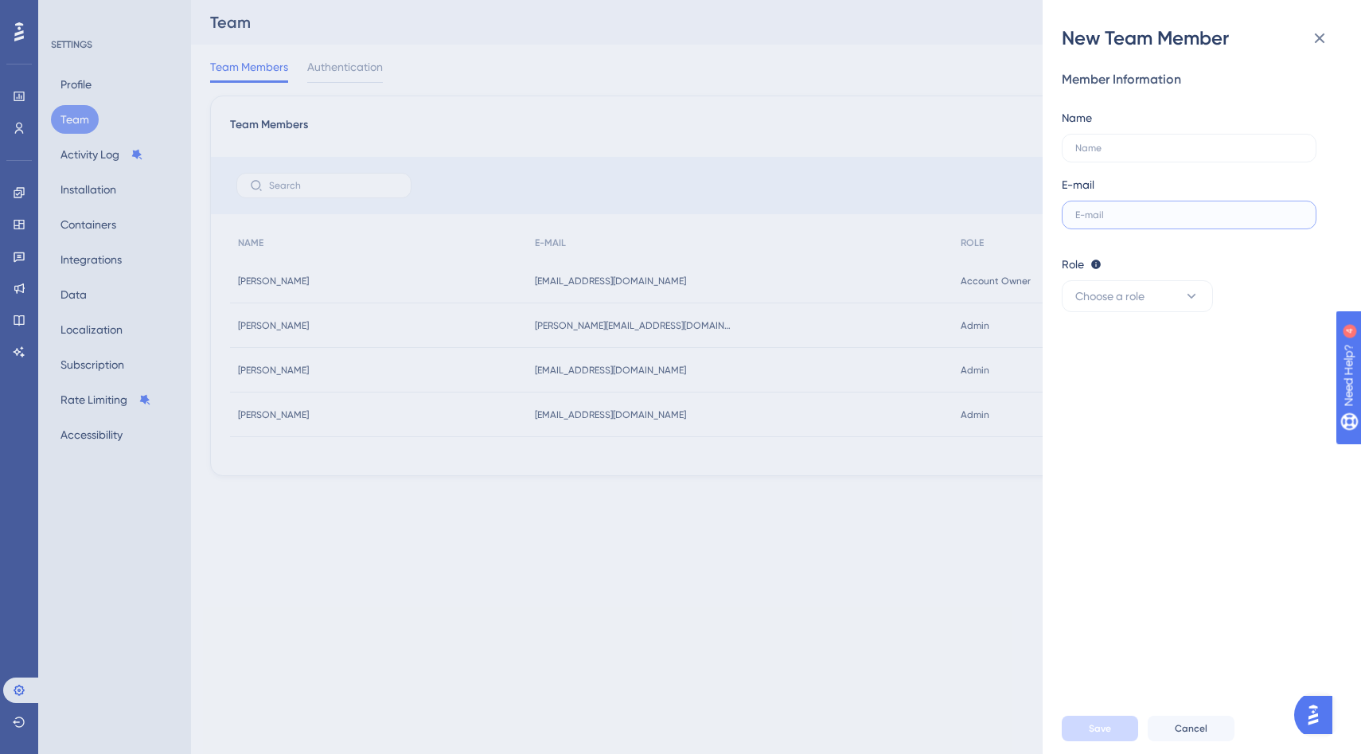
click at [1118, 218] on input "text" at bounding box center [1190, 214] width 228 height 11
paste input "jjordan@zivianhealth.com"
type input "jjordan@zivianhealth.com"
click at [1224, 160] on label at bounding box center [1189, 148] width 255 height 29
click at [1224, 154] on input "text" at bounding box center [1190, 148] width 228 height 11
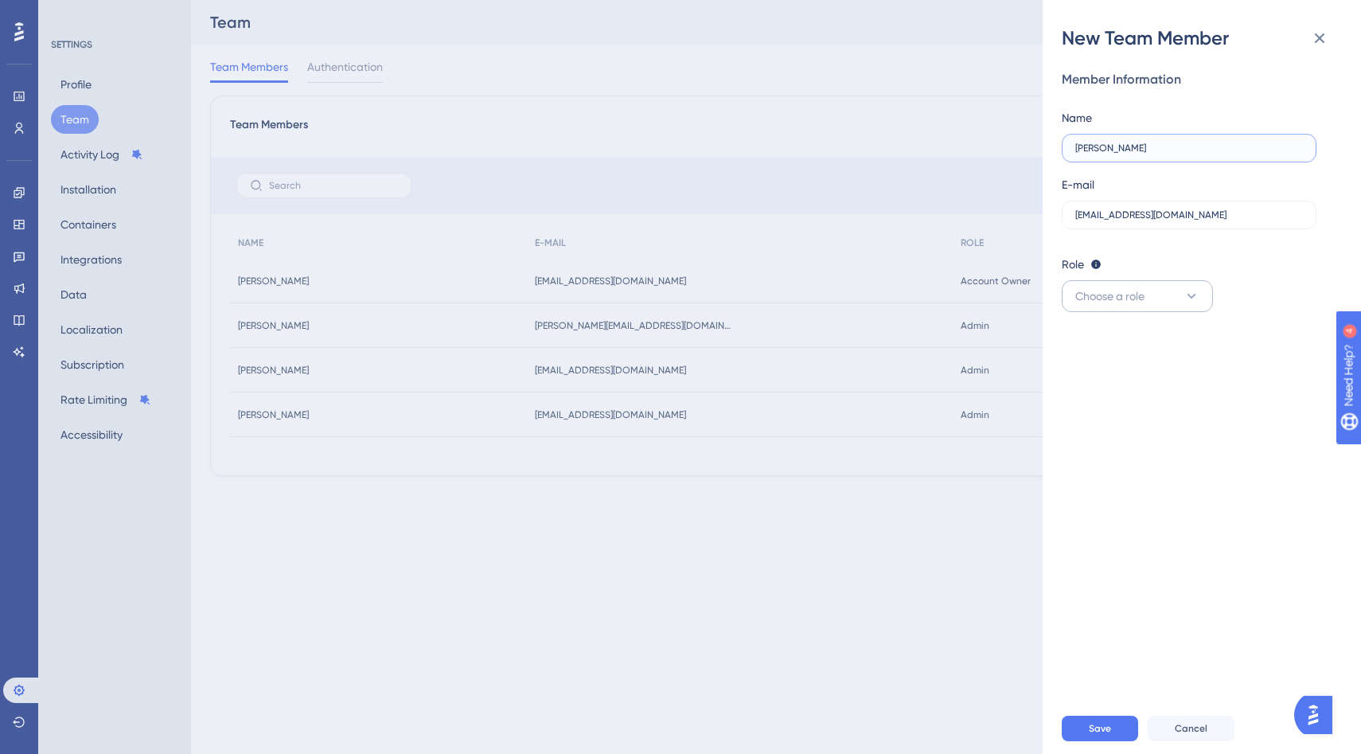
type input "JP Jordan"
click at [1173, 308] on button "Choose a role" at bounding box center [1137, 296] width 151 height 32
click at [1129, 381] on span "Publisher" at bounding box center [1108, 376] width 46 height 19
click at [1081, 731] on button "Save" at bounding box center [1100, 728] width 76 height 25
click at [1323, 47] on icon at bounding box center [1319, 38] width 19 height 19
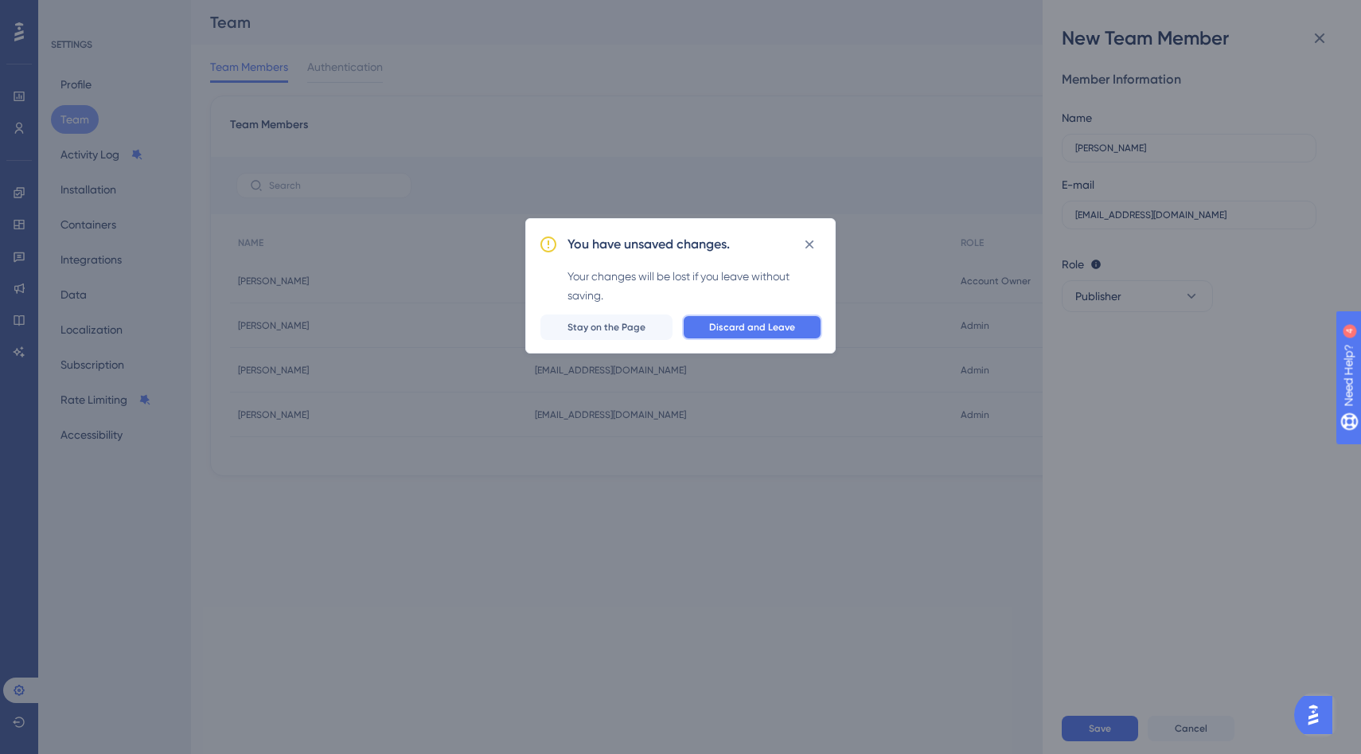
click at [750, 326] on span "Discard and Leave" at bounding box center [752, 327] width 86 height 13
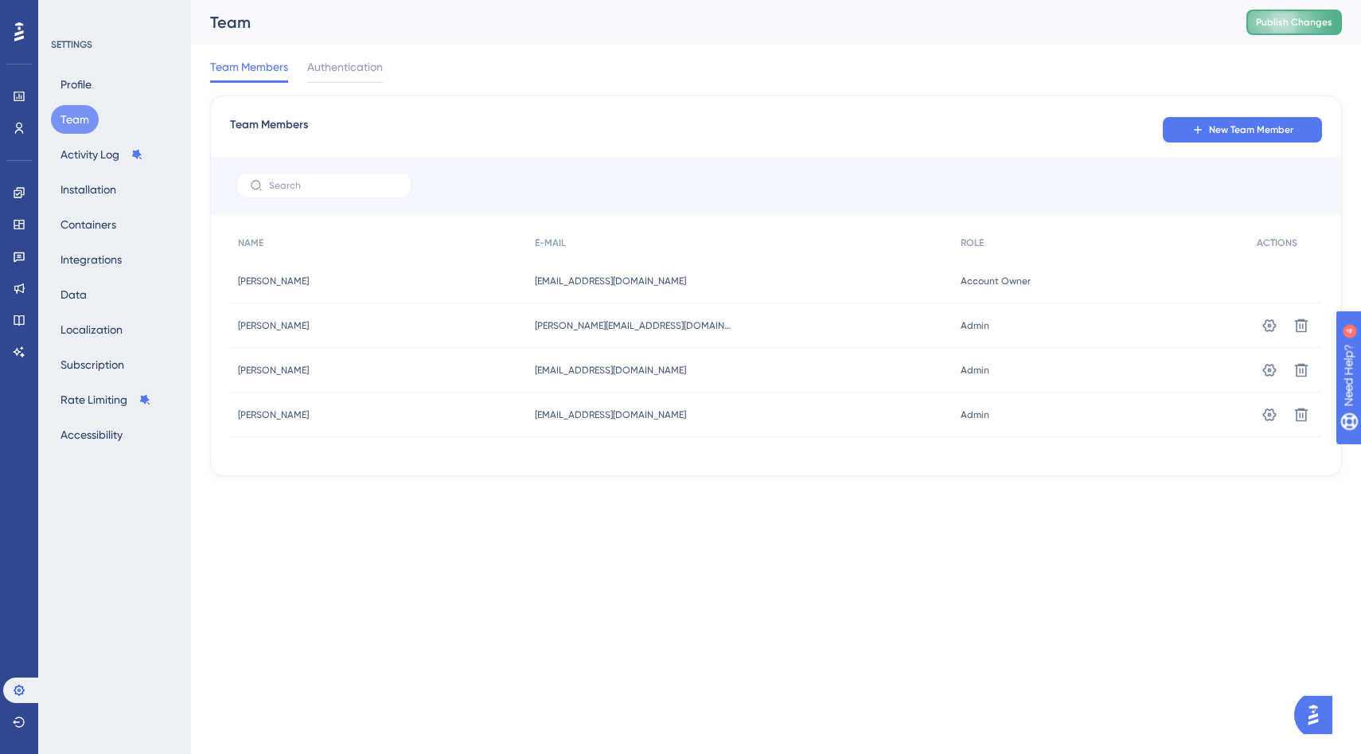
click at [1283, 16] on span "Publish Changes" at bounding box center [1294, 22] width 76 height 13
click at [1248, 127] on span "New Team Member" at bounding box center [1251, 129] width 84 height 13
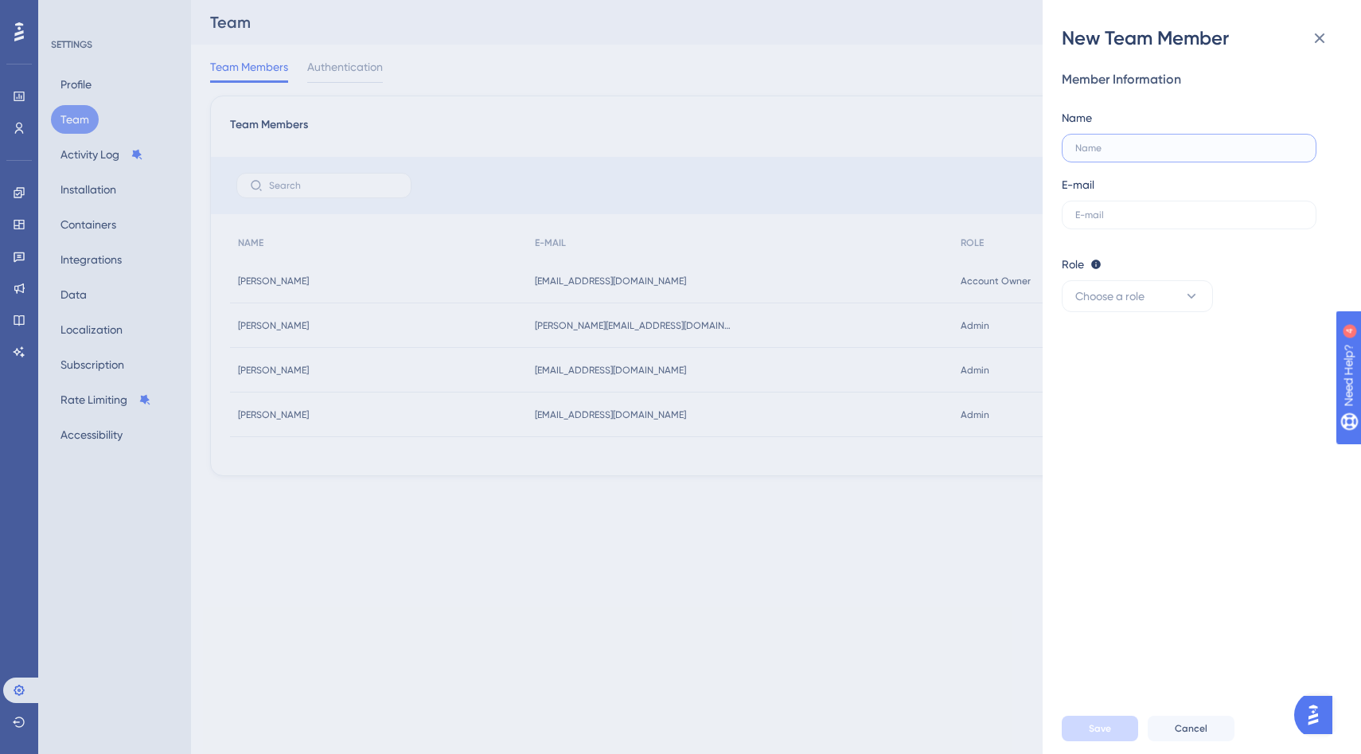
click at [1179, 143] on input "text" at bounding box center [1190, 148] width 228 height 11
click at [1152, 218] on input "text" at bounding box center [1190, 214] width 228 height 11
paste input "jjordan@zivianhealth.com"
type input "jjordan@zivianhealth.com"
click at [1161, 131] on div "Name" at bounding box center [1189, 135] width 255 height 54
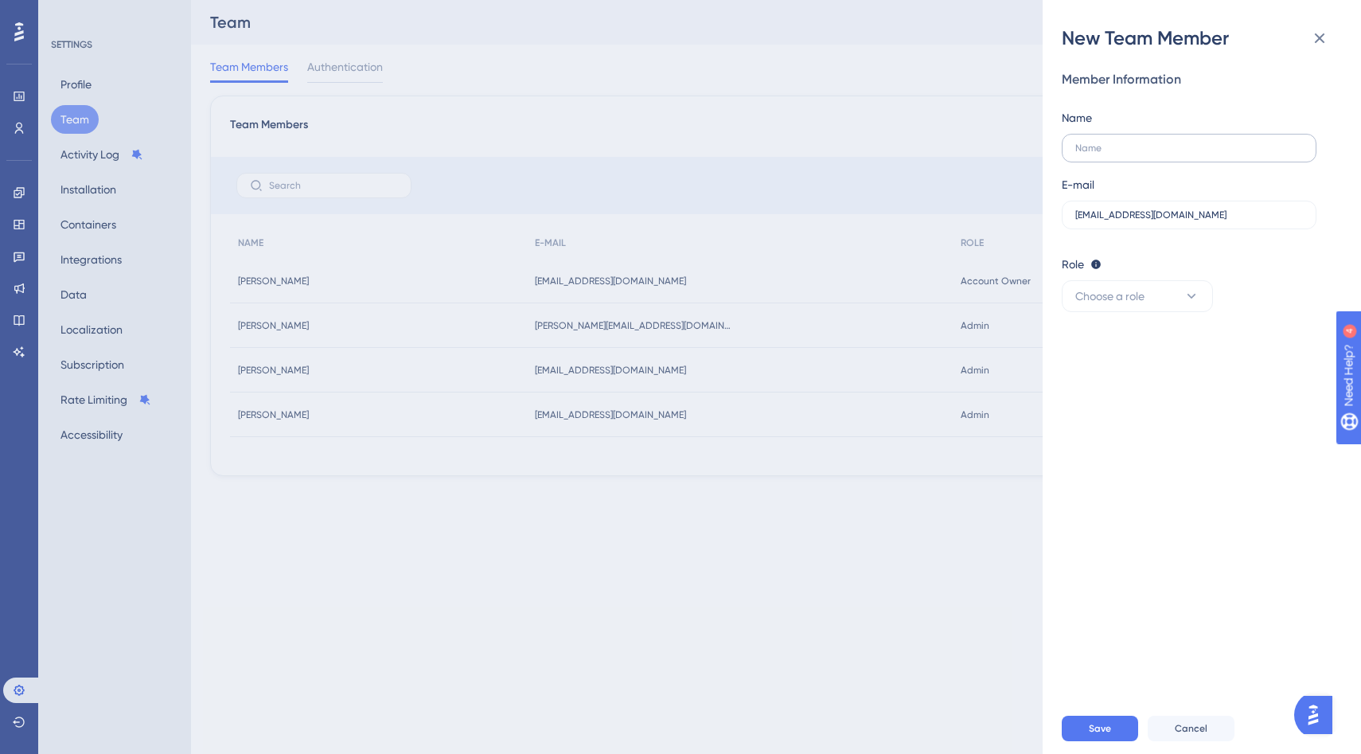
click at [1161, 154] on label at bounding box center [1189, 148] width 255 height 29
click at [1161, 154] on input "text" at bounding box center [1190, 148] width 228 height 11
type input "JP Jordan"
click at [1133, 291] on span "Choose a role" at bounding box center [1110, 296] width 69 height 19
click at [1120, 388] on div "Publisher Publisher" at bounding box center [1137, 377] width 105 height 32
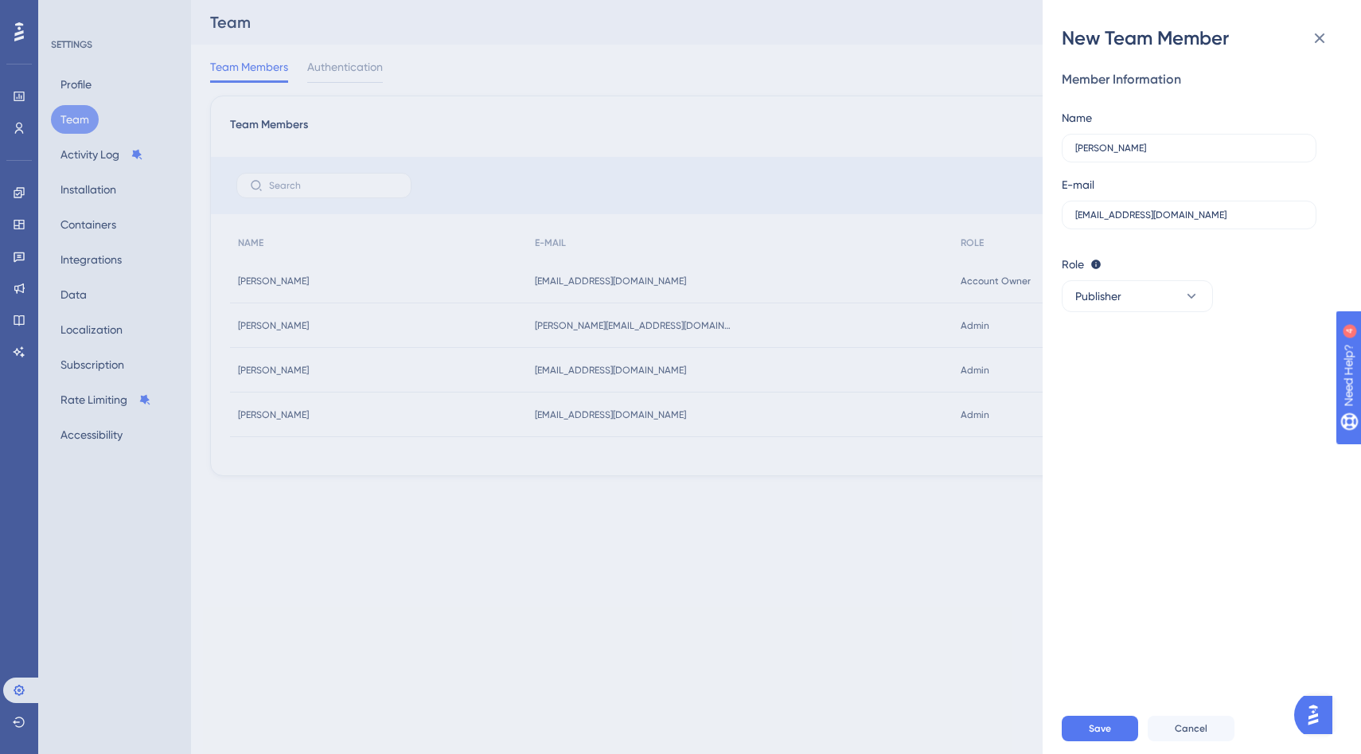
click at [1091, 714] on div "Save Cancel" at bounding box center [1221, 728] width 318 height 51
click at [1090, 741] on div "Save Cancel" at bounding box center [1221, 728] width 318 height 51
click at [1094, 731] on span "Save" at bounding box center [1100, 728] width 22 height 13
click at [1074, 215] on label "jjordan@zivianhealth.com" at bounding box center [1189, 215] width 255 height 29
click at [1076, 215] on input "jjordan@zivianhealth.com" at bounding box center [1190, 214] width 228 height 11
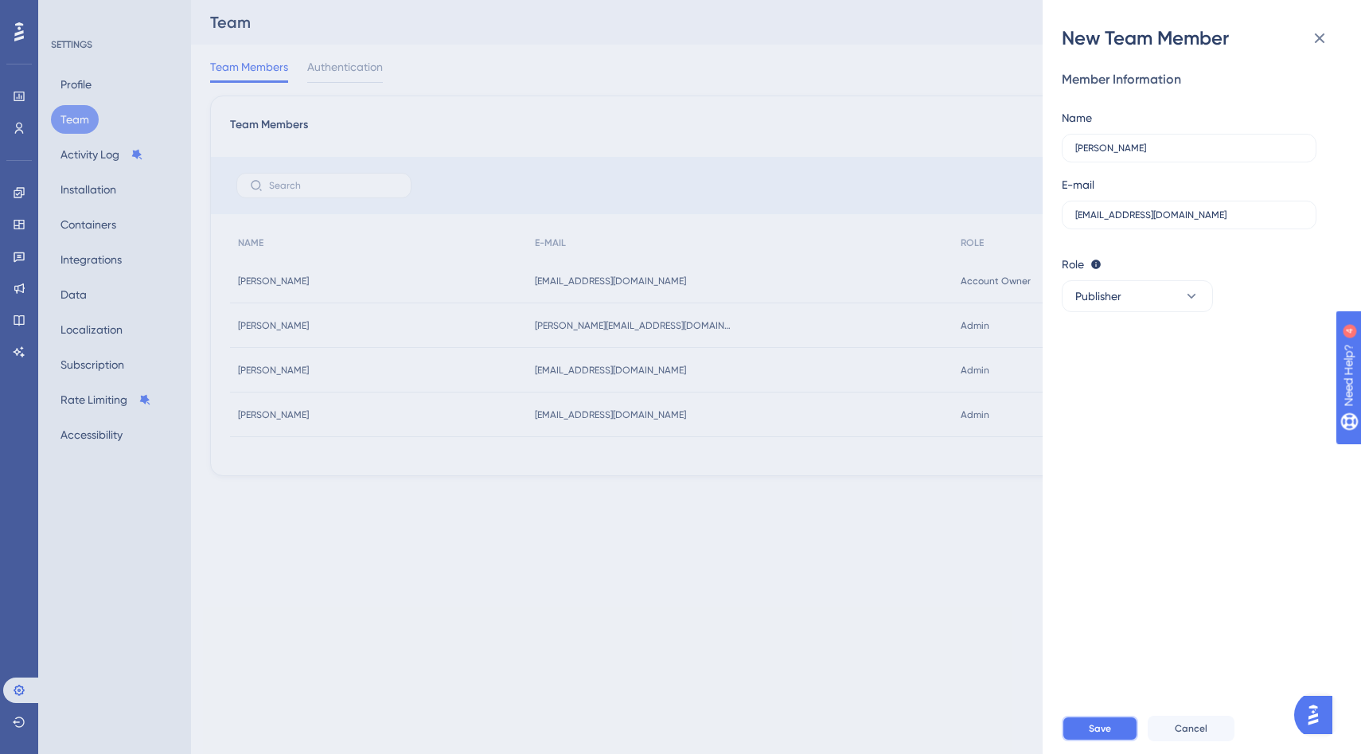
click at [1091, 732] on span "Save" at bounding box center [1100, 728] width 22 height 13
click at [1328, 35] on icon at bounding box center [1319, 38] width 19 height 19
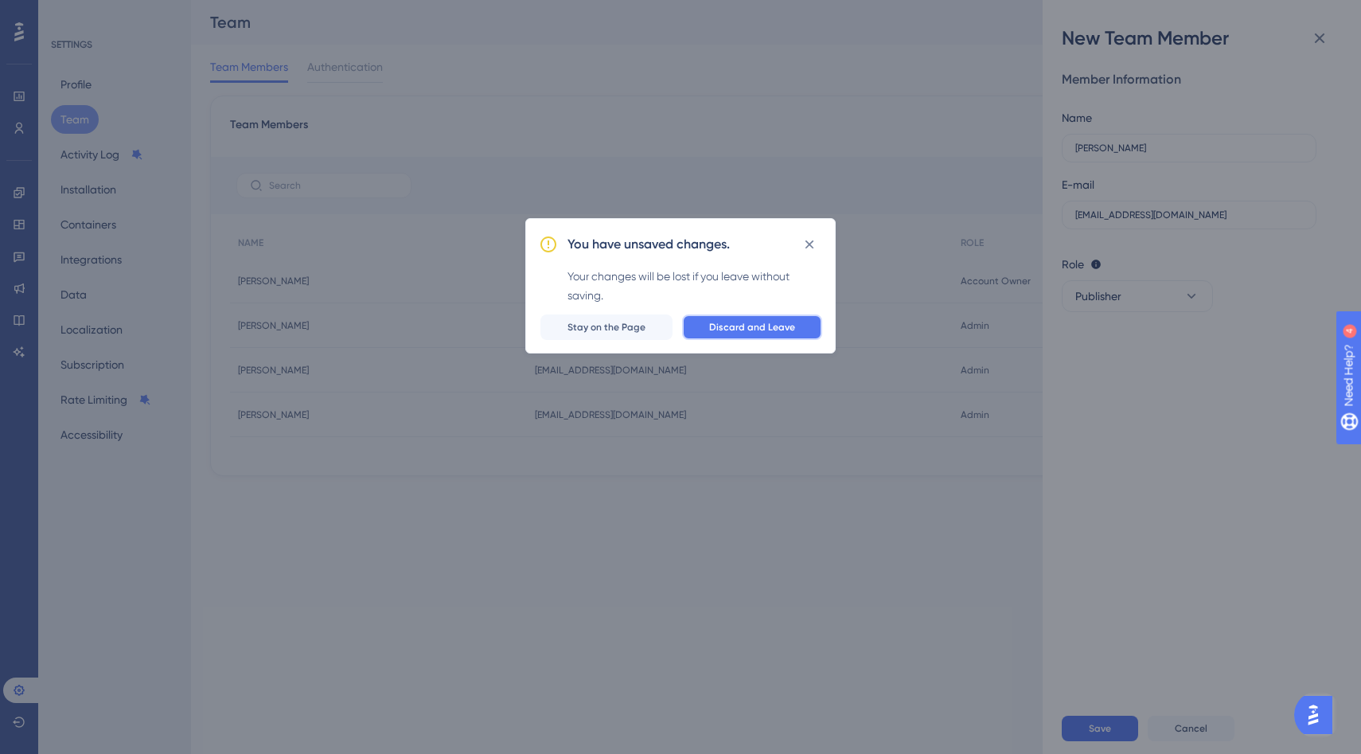
click at [788, 330] on span "Discard and Leave" at bounding box center [752, 327] width 86 height 13
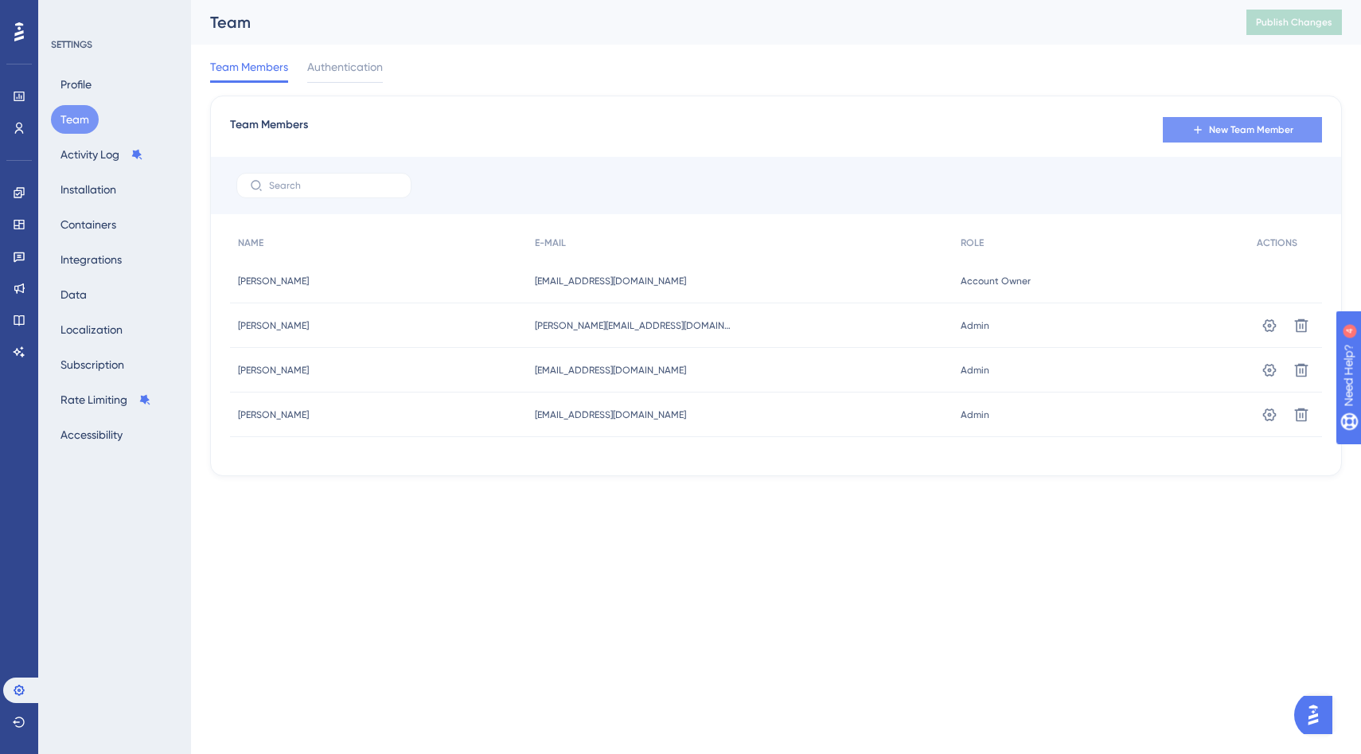
click at [1259, 127] on span "New Team Member" at bounding box center [1251, 129] width 84 height 13
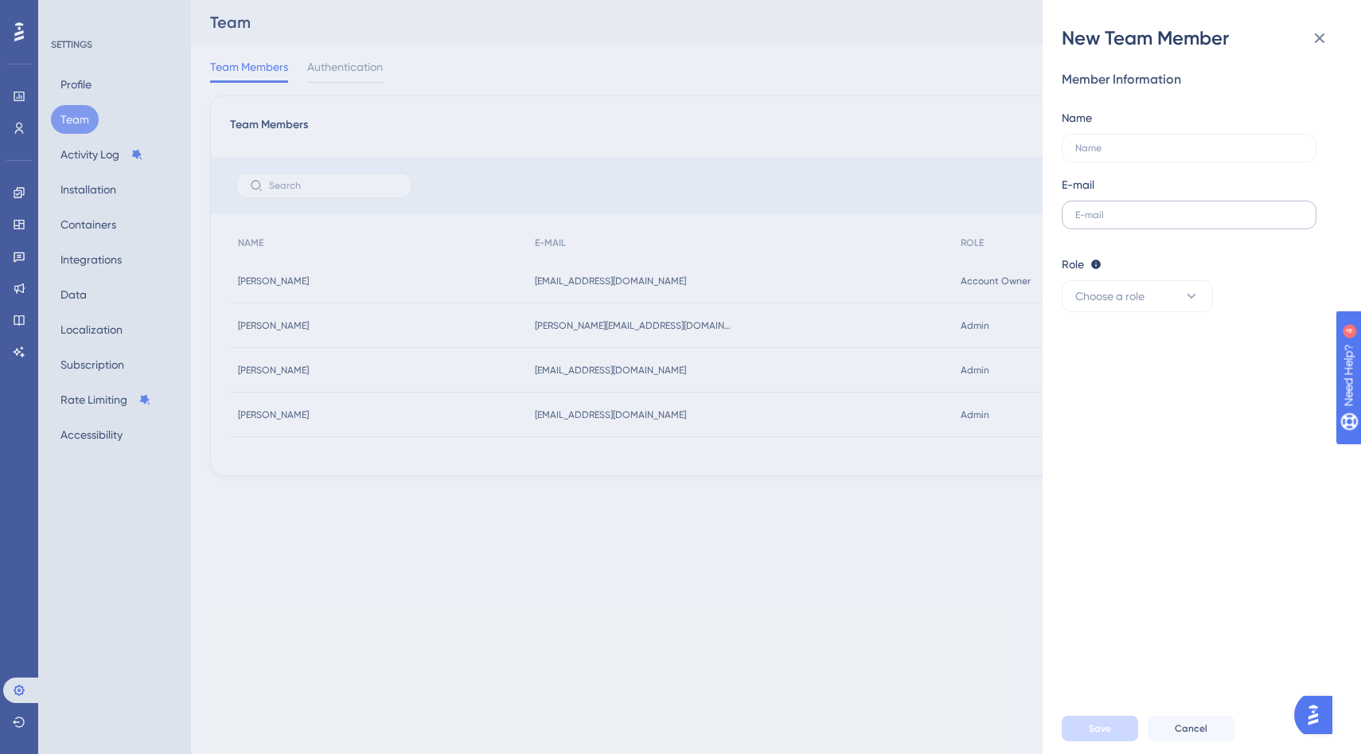
click at [1099, 205] on label at bounding box center [1189, 215] width 255 height 29
click at [1099, 209] on input "text" at bounding box center [1190, 214] width 228 height 11
paste input "Yes of course! Just added your account with Admin-level access. I'm running int…"
type input "Yes of course! Just added your account with Admin-level access. I'm running int…"
paste input "jjordan@zivianhealth.com"
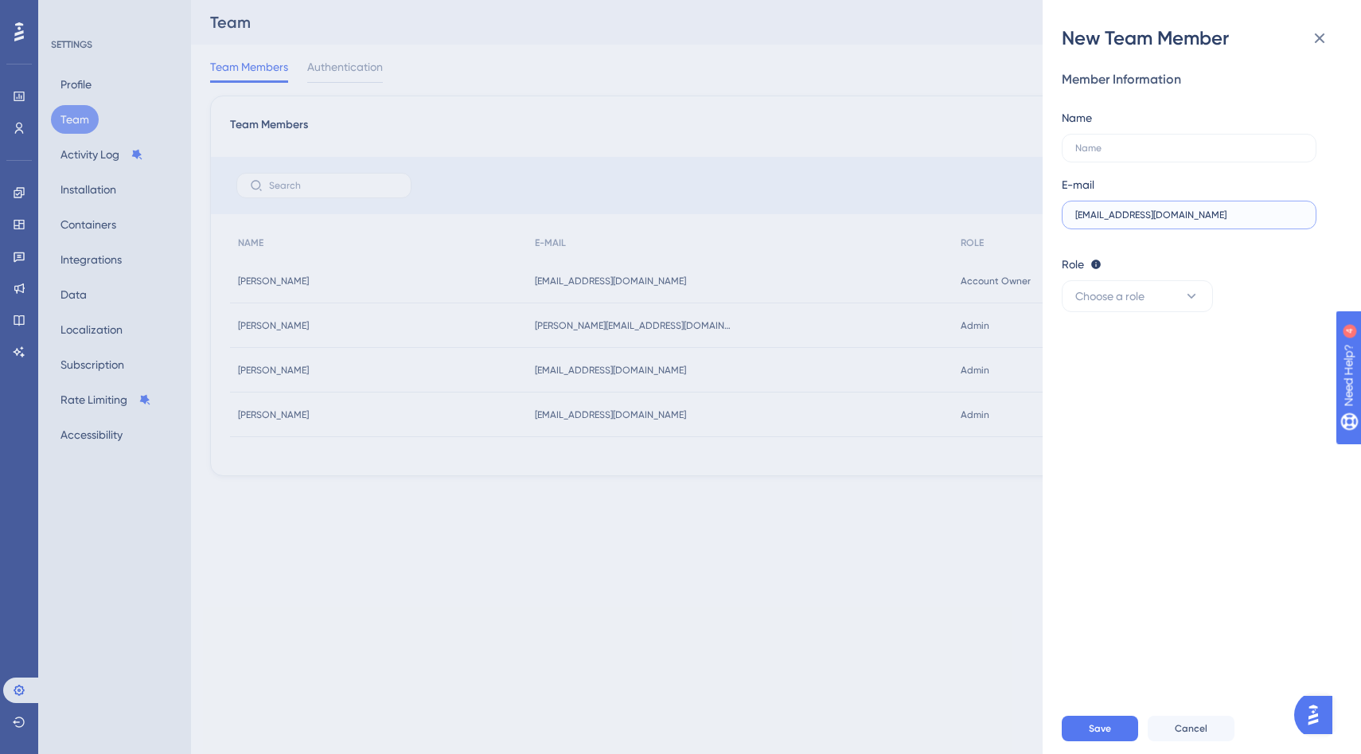
type input "jjordan@zivianhealth.com"
click at [1154, 273] on div "Role Editor: Create & edit materials Publisher: Editor + Publish changes Admin:…" at bounding box center [1195, 264] width 267 height 19
click at [1154, 285] on button "Choose a role" at bounding box center [1137, 296] width 151 height 32
click at [1123, 377] on span "Publisher" at bounding box center [1108, 376] width 46 height 19
click at [1134, 146] on input "text" at bounding box center [1190, 148] width 228 height 11
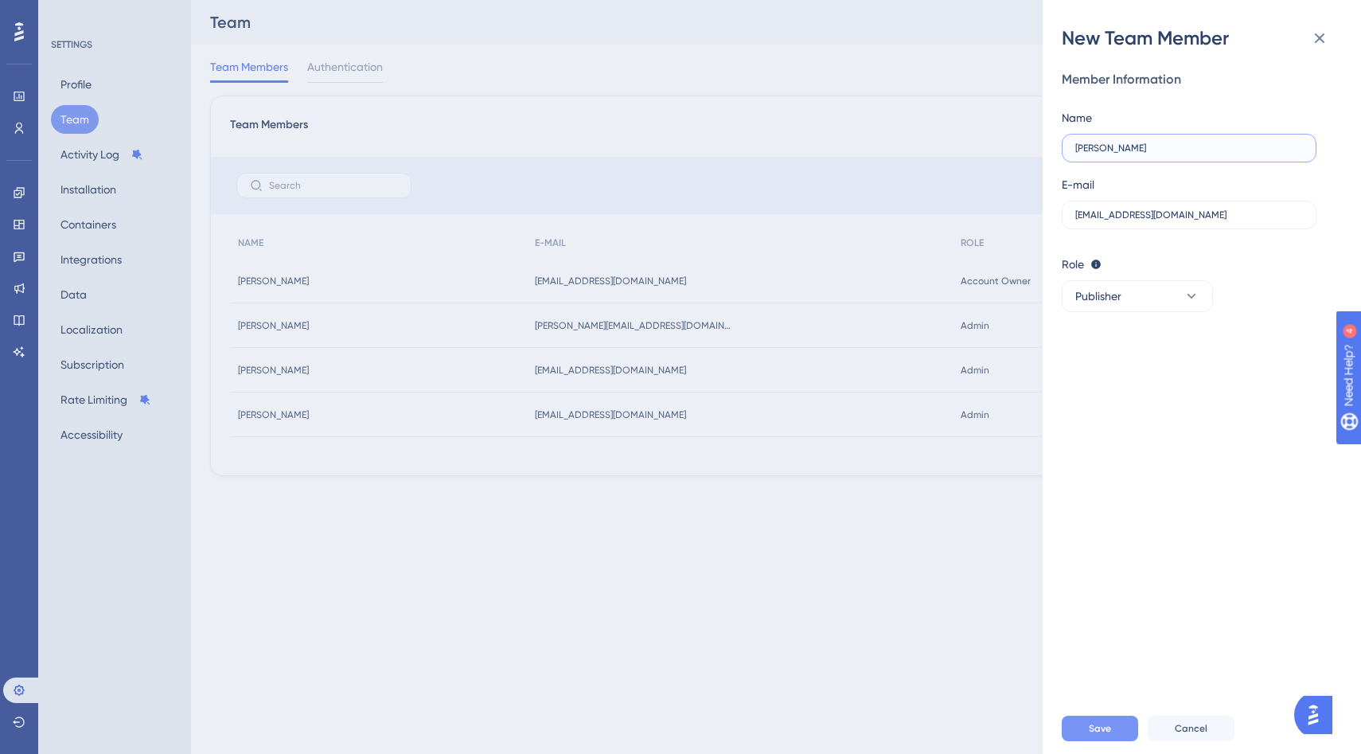
type input "JP Jordan"
click at [1095, 729] on span "Save" at bounding box center [1100, 728] width 22 height 13
click at [1333, 37] on button at bounding box center [1320, 38] width 32 height 32
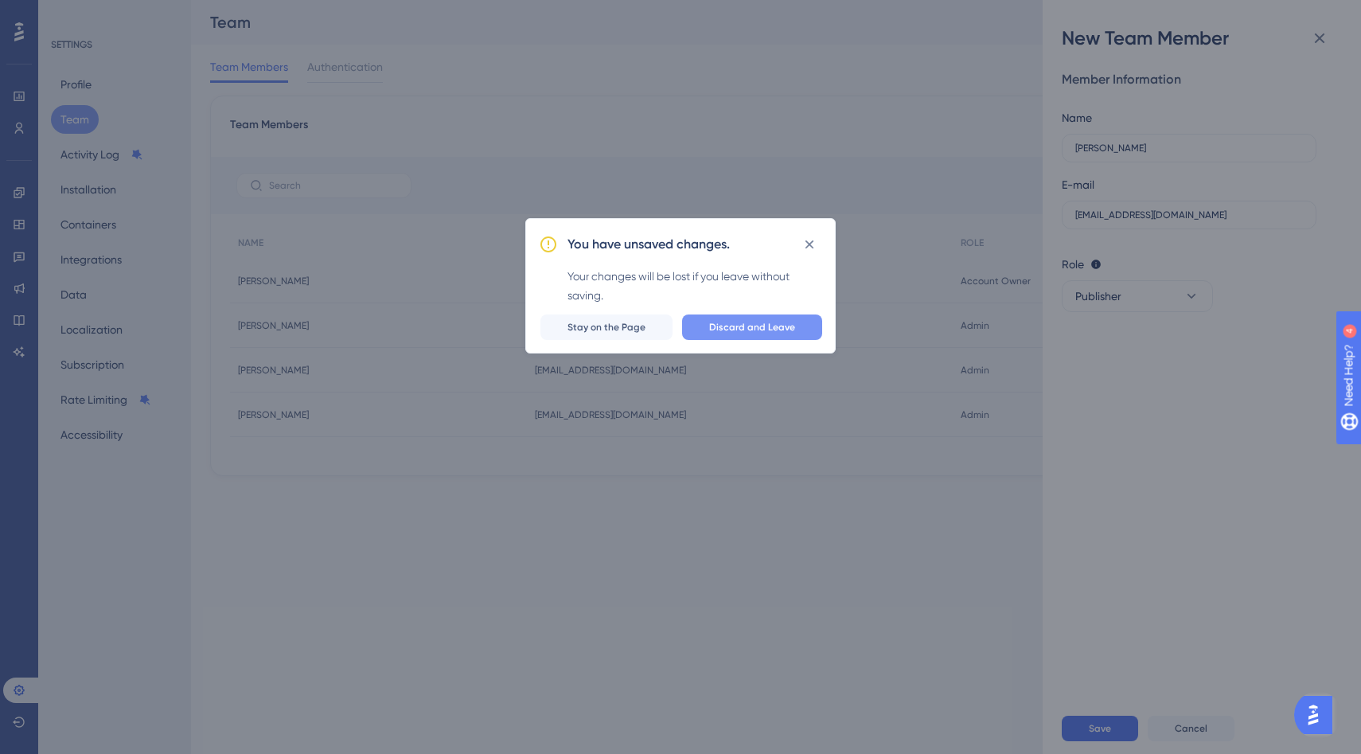
click at [703, 330] on button "Discard and Leave" at bounding box center [752, 326] width 140 height 25
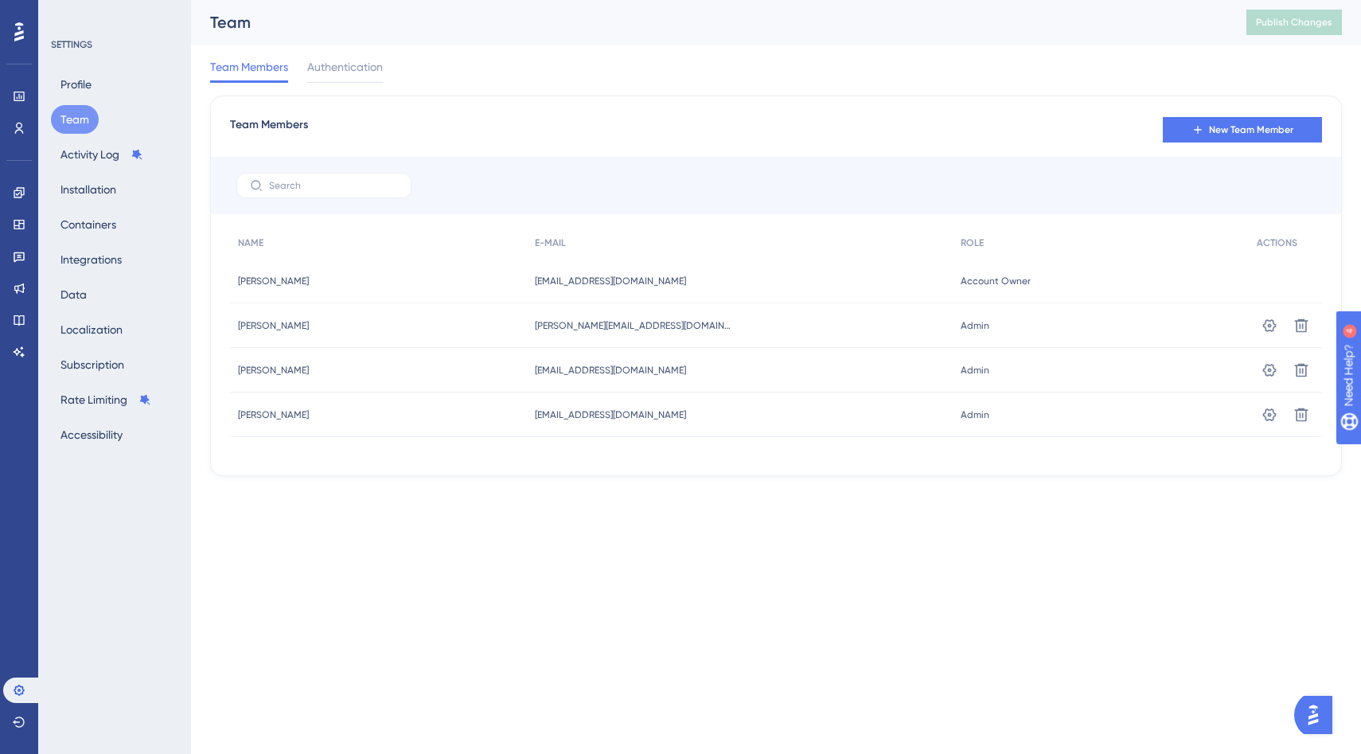
click at [1316, 715] on img "Open AI Assistant Launcher" at bounding box center [1313, 715] width 29 height 29
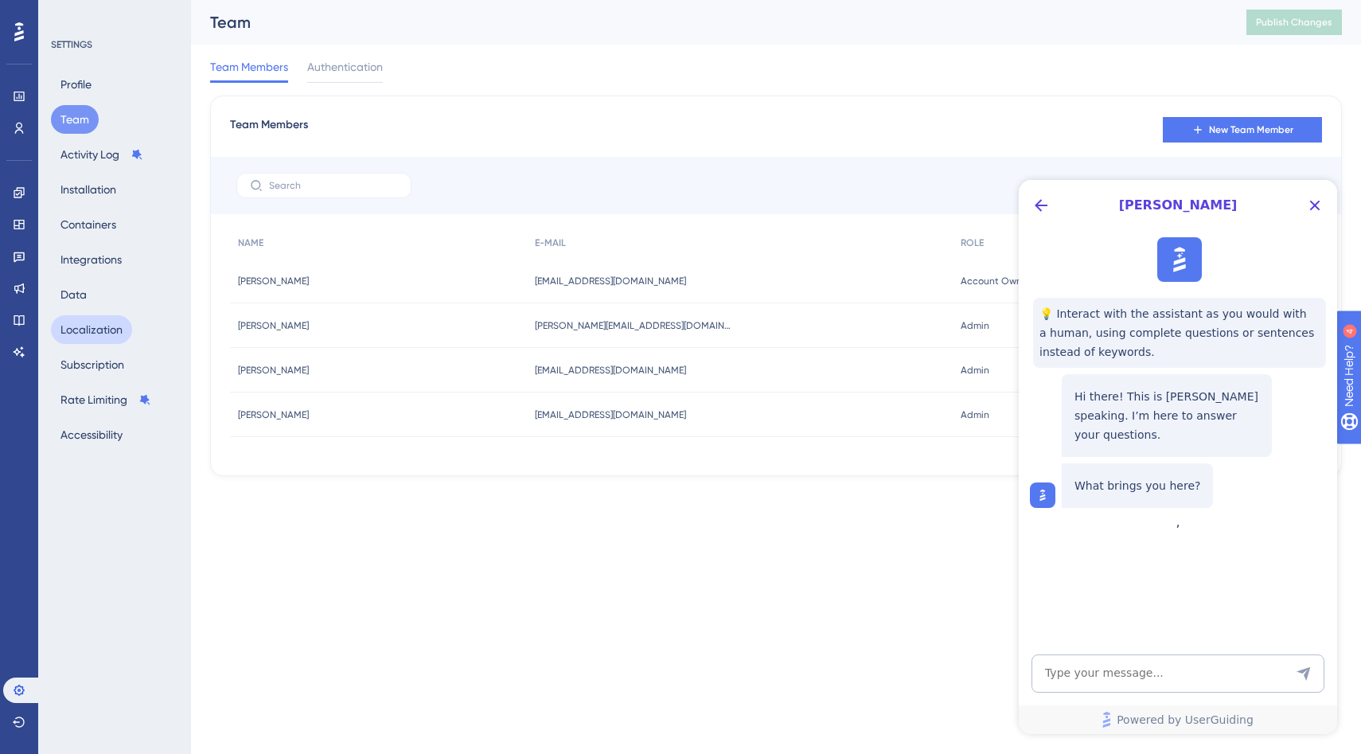
click at [84, 323] on button "Localization" at bounding box center [91, 329] width 81 height 29
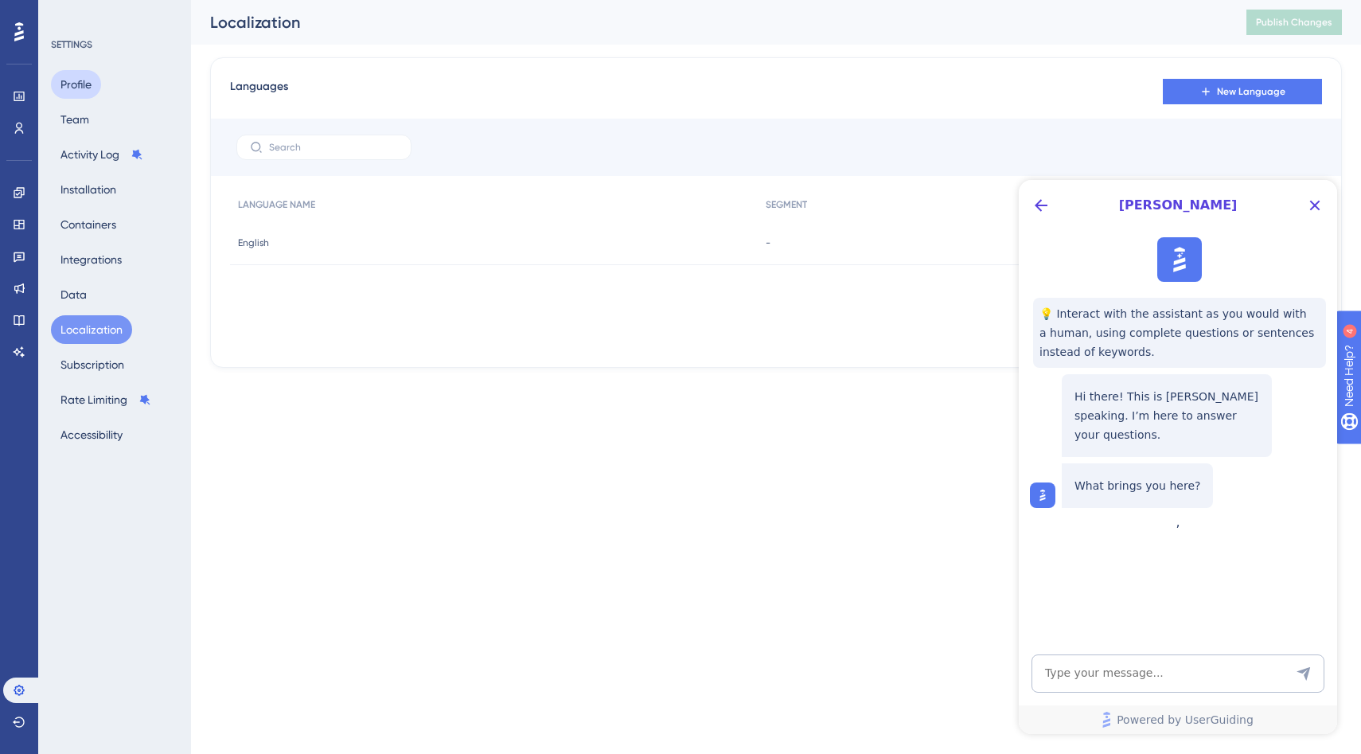
click at [72, 91] on button "Profile" at bounding box center [76, 84] width 50 height 29
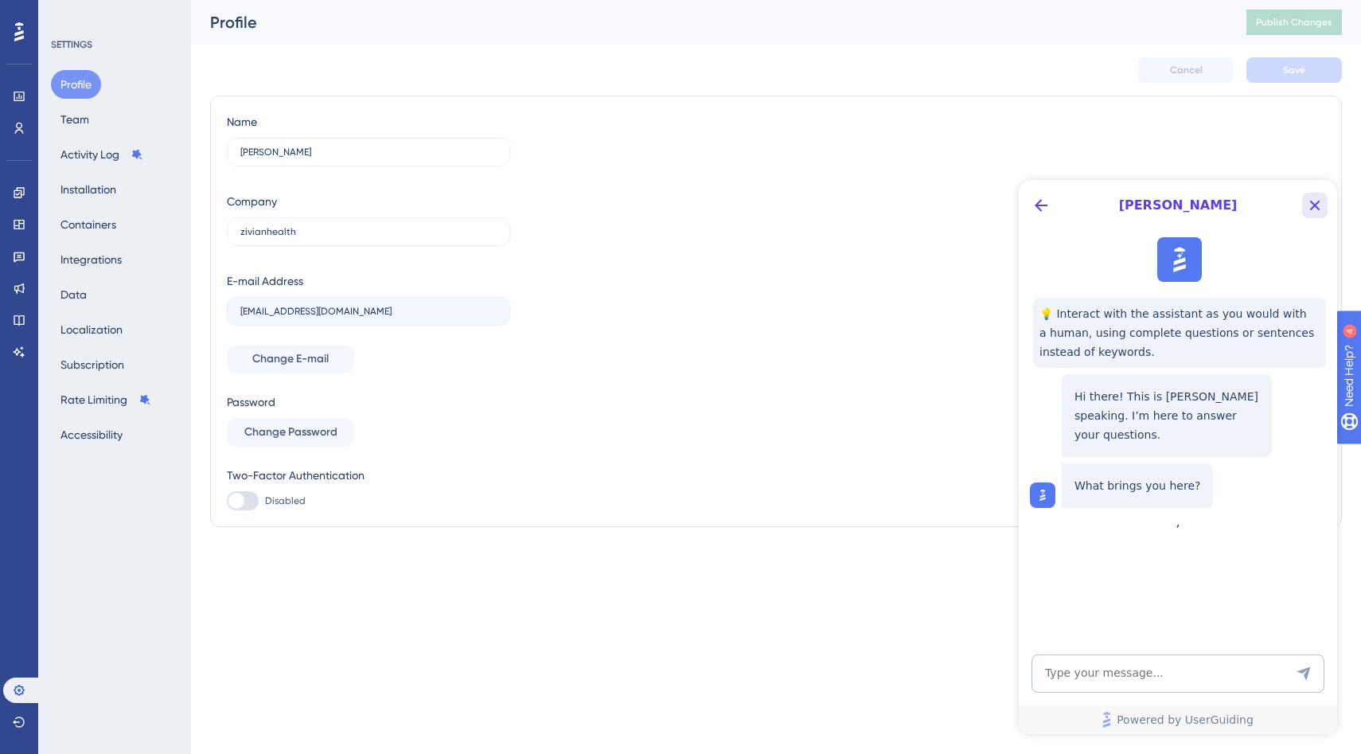
click at [1313, 206] on icon "Close Button" at bounding box center [1315, 206] width 10 height 10
